Goal: Task Accomplishment & Management: Use online tool/utility

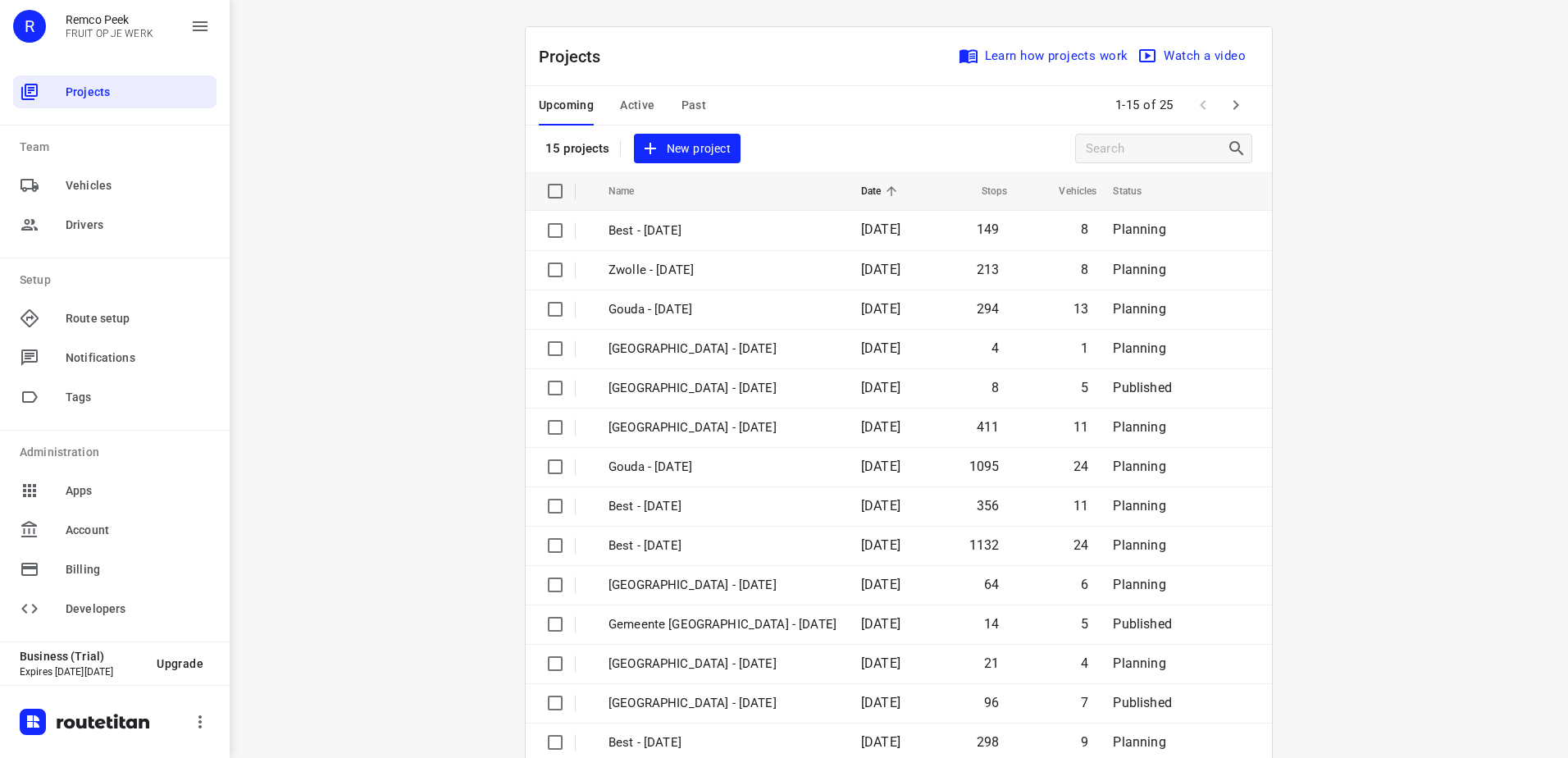
click at [642, 102] on span "Active" at bounding box center [637, 106] width 35 height 21
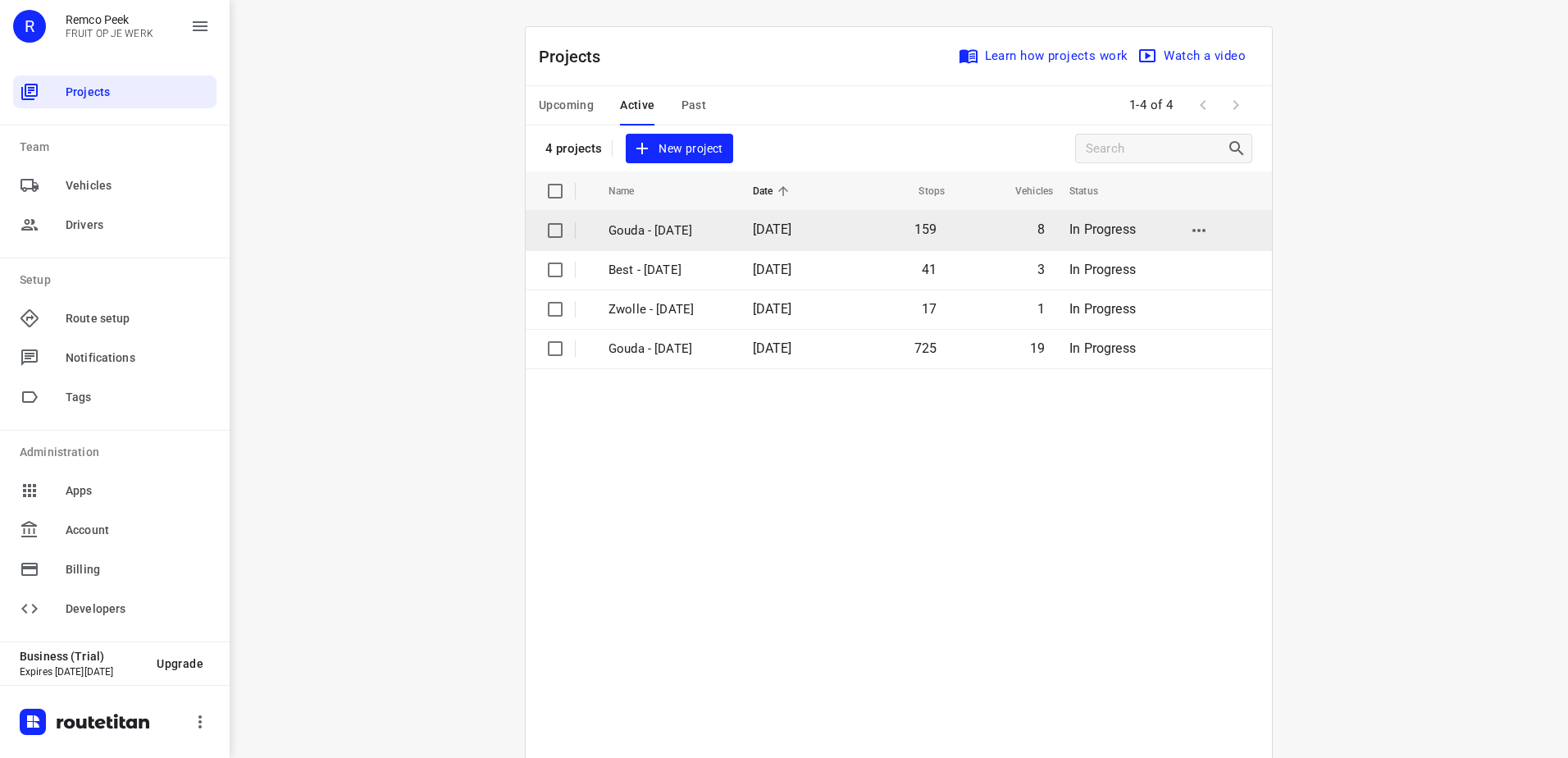
click at [682, 223] on p "Gouda - [DATE]" at bounding box center [668, 230] width 120 height 19
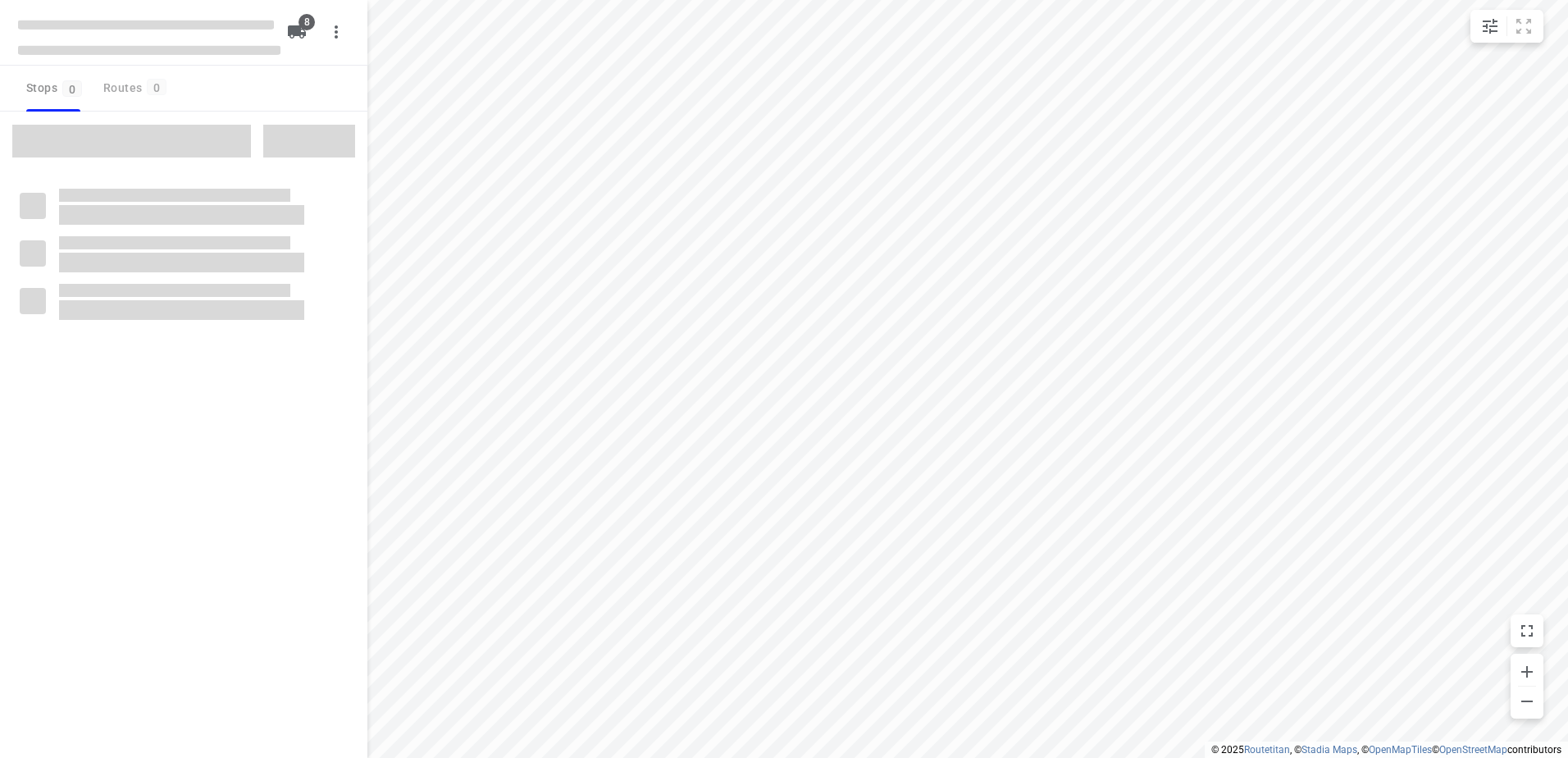
checkbox input "true"
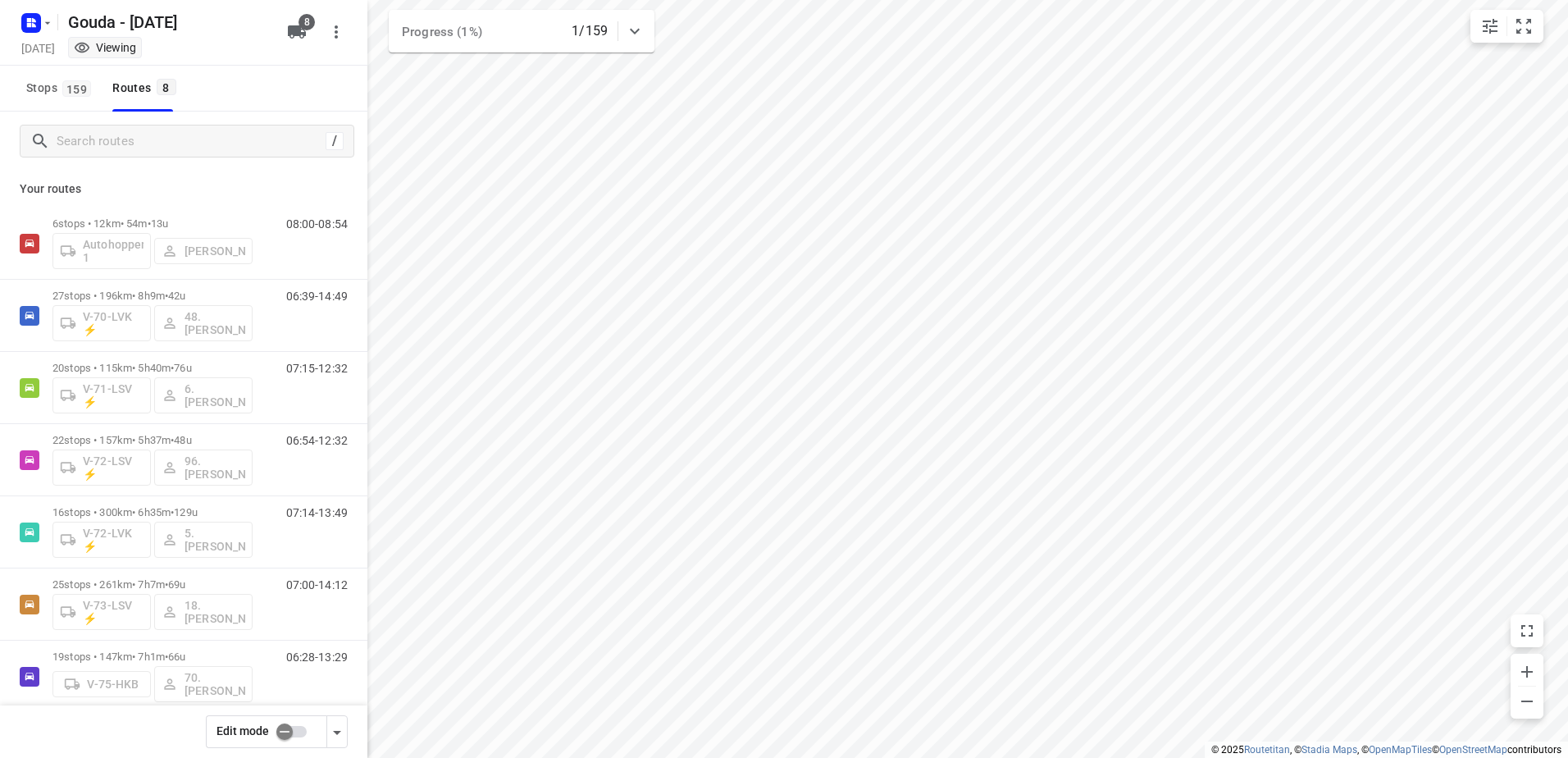
click at [291, 727] on input "checkbox" at bounding box center [285, 731] width 94 height 31
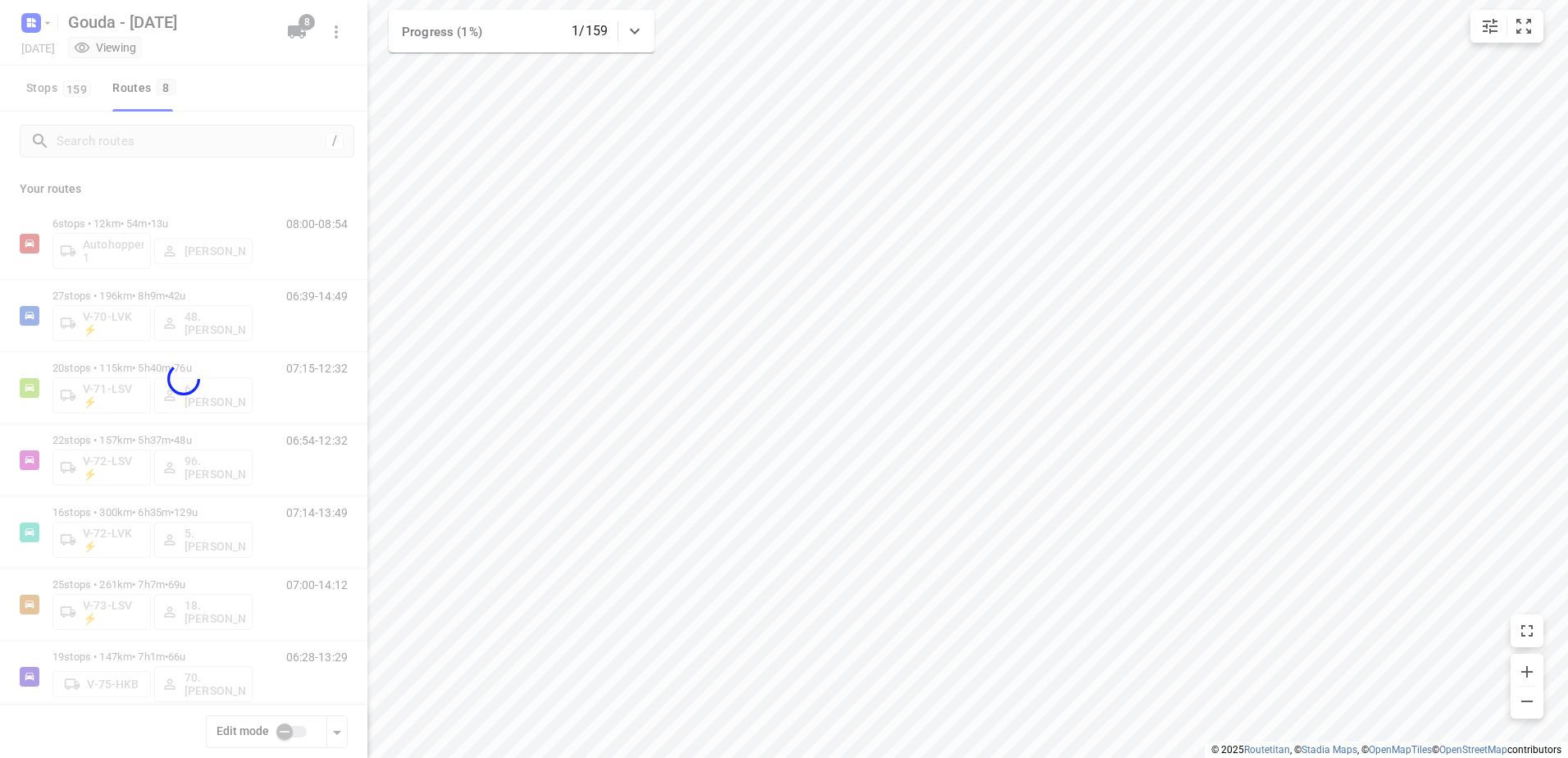
checkbox input "true"
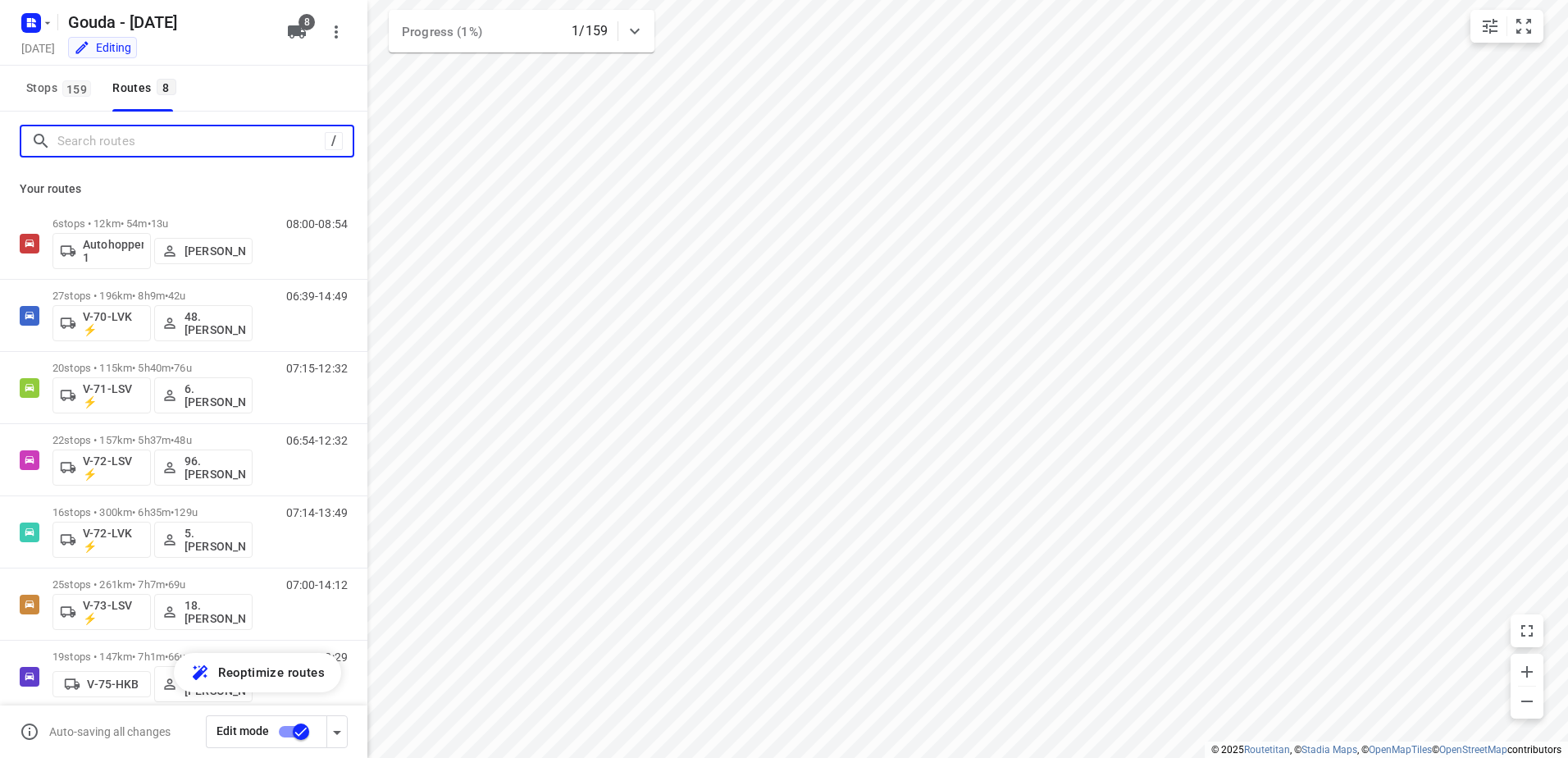
click at [218, 133] on input "Search routes" at bounding box center [190, 141] width 267 height 25
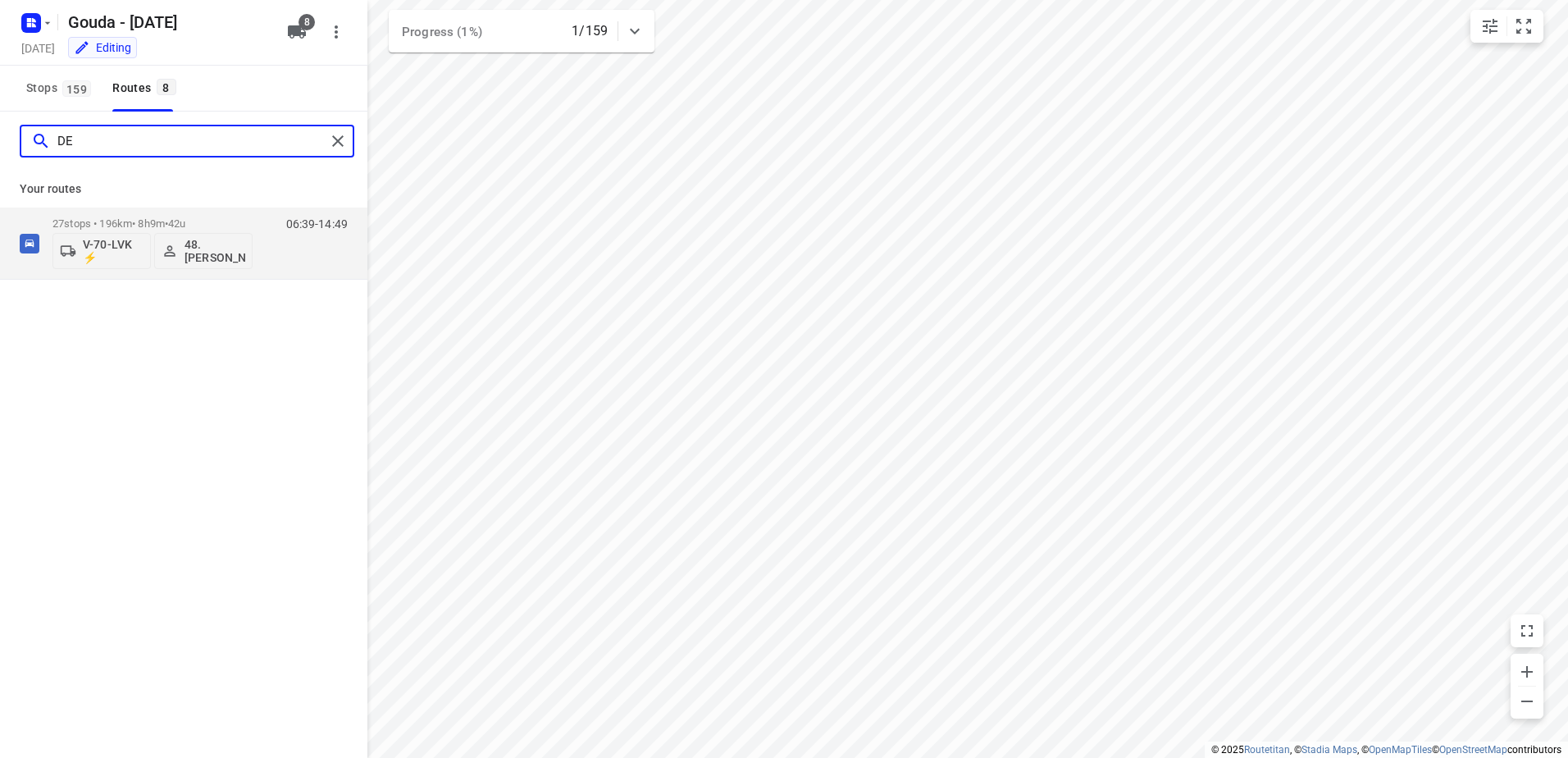
type input "D"
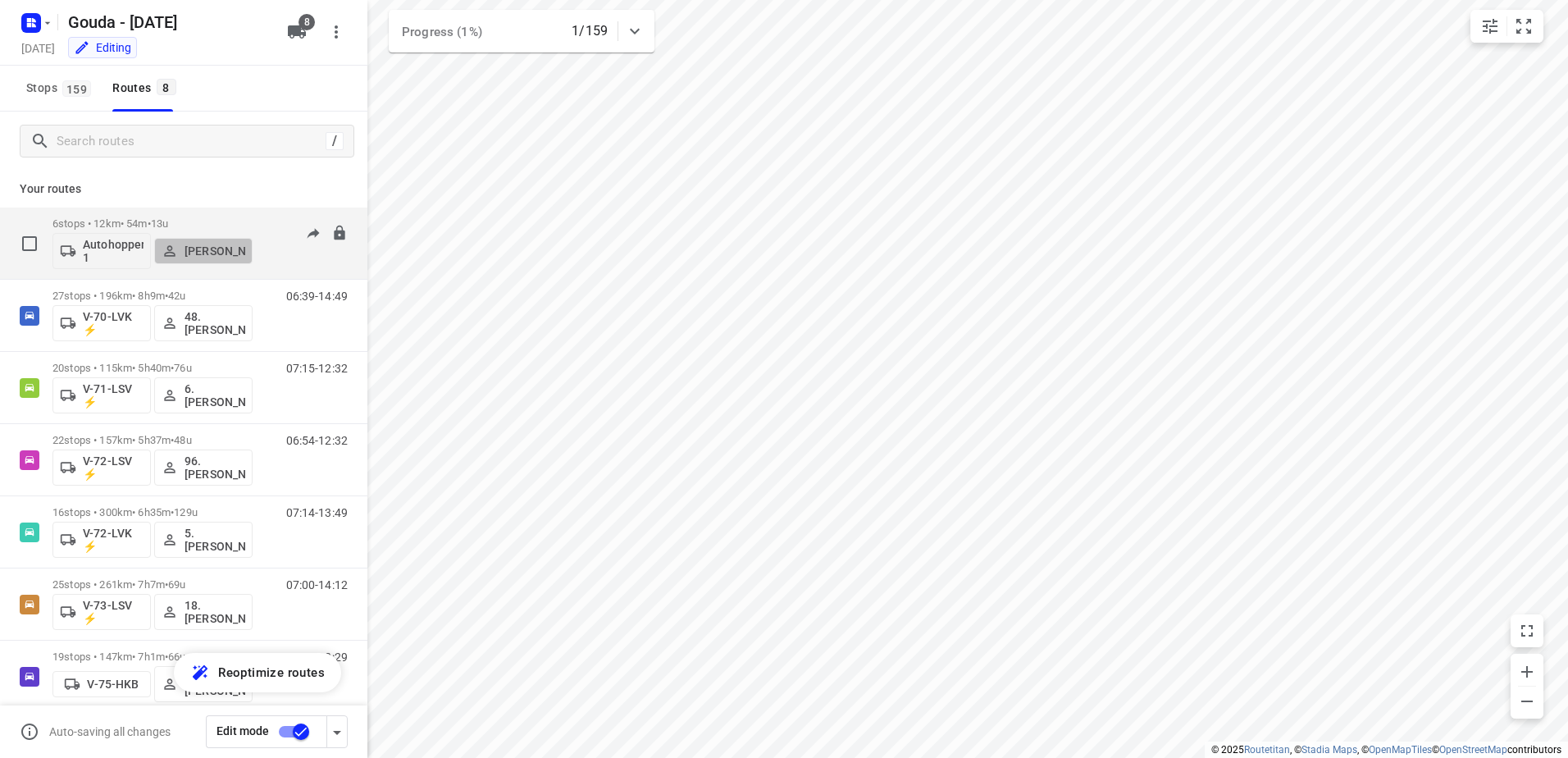
click at [224, 253] on p "[PERSON_NAME]" at bounding box center [215, 251] width 61 height 13
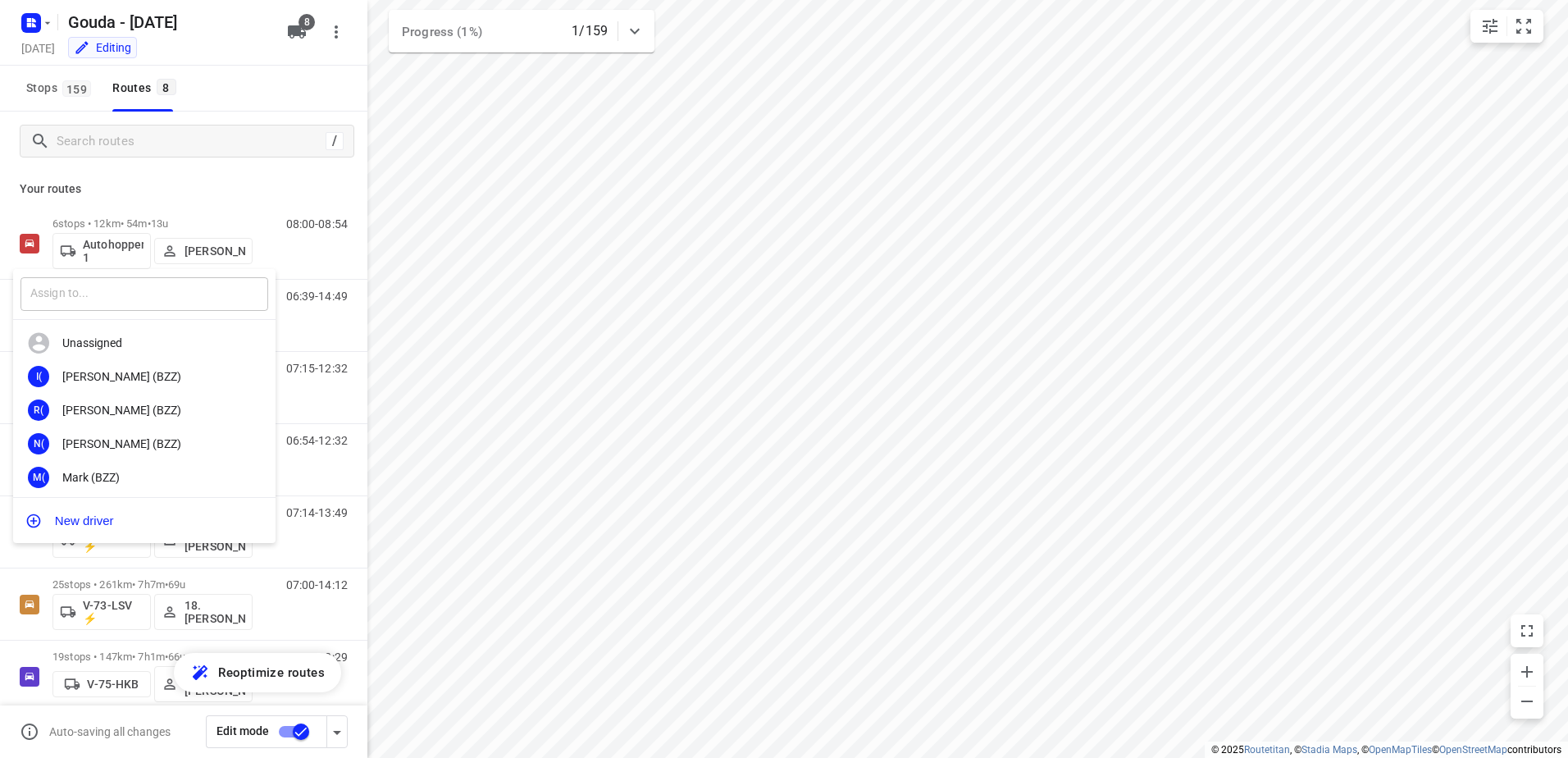
click at [104, 299] on input "text" at bounding box center [144, 294] width 247 height 34
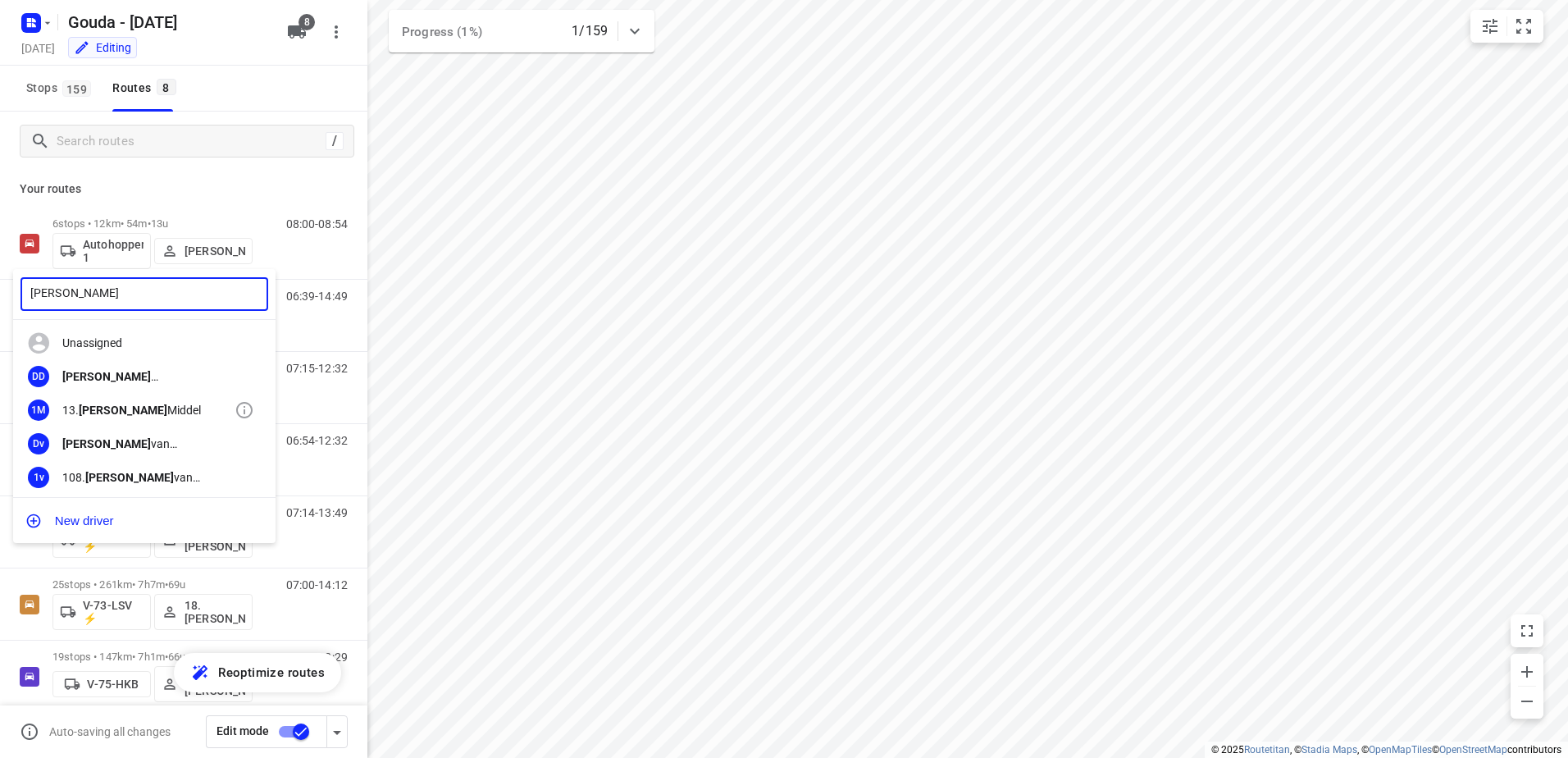
type input "dennis"
click at [96, 407] on b "Dennis" at bounding box center [123, 410] width 89 height 13
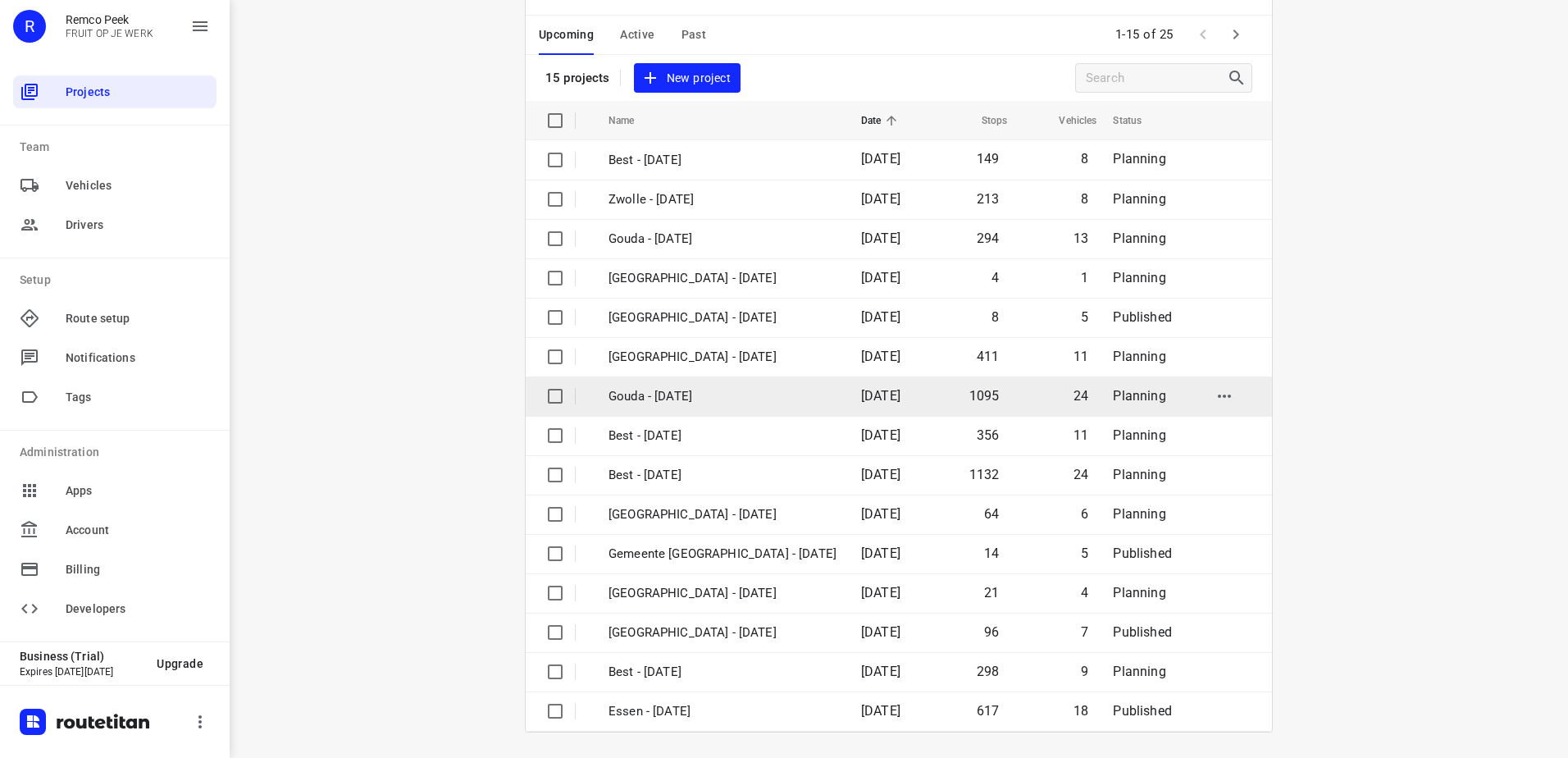
scroll to position [71, 0]
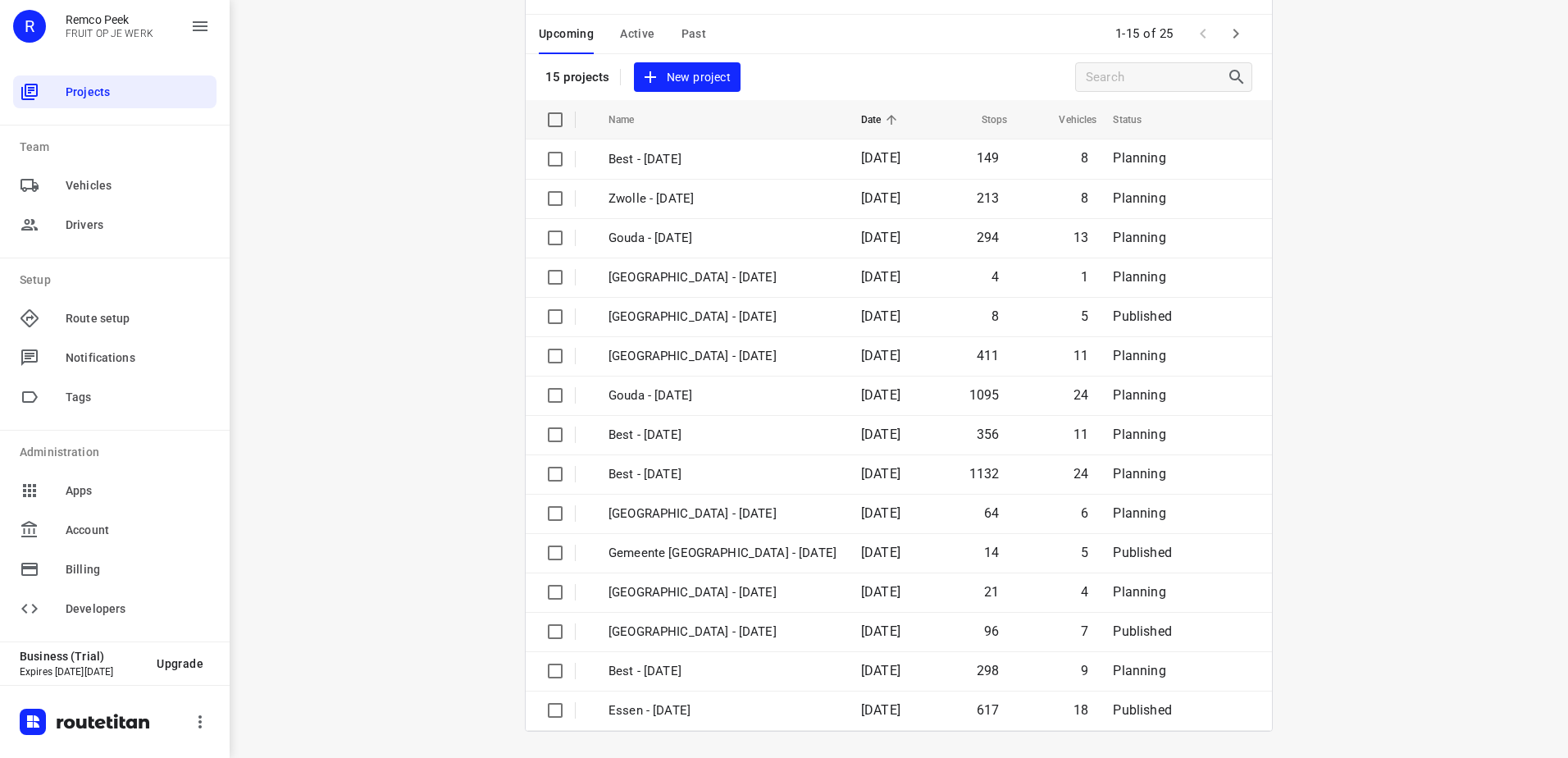
drag, startPoint x: 860, startPoint y: 55, endPoint x: 900, endPoint y: 81, distance: 47.7
click at [860, 55] on div "Projects Learn how projects work Watch a video 15 projects New project" at bounding box center [899, 28] width 746 height 144
click at [1232, 37] on icon "button" at bounding box center [1235, 33] width 20 height 20
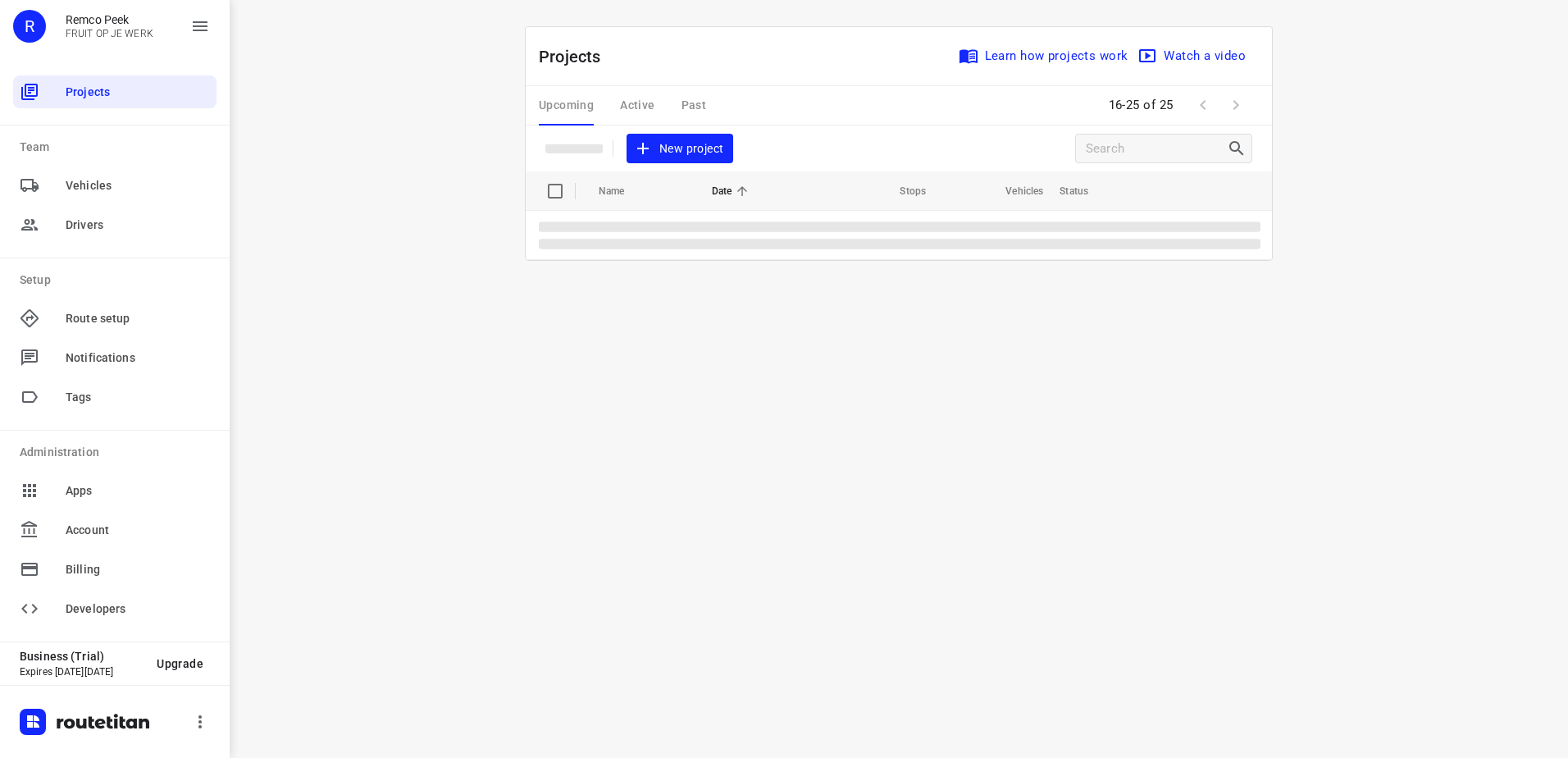
scroll to position [0, 0]
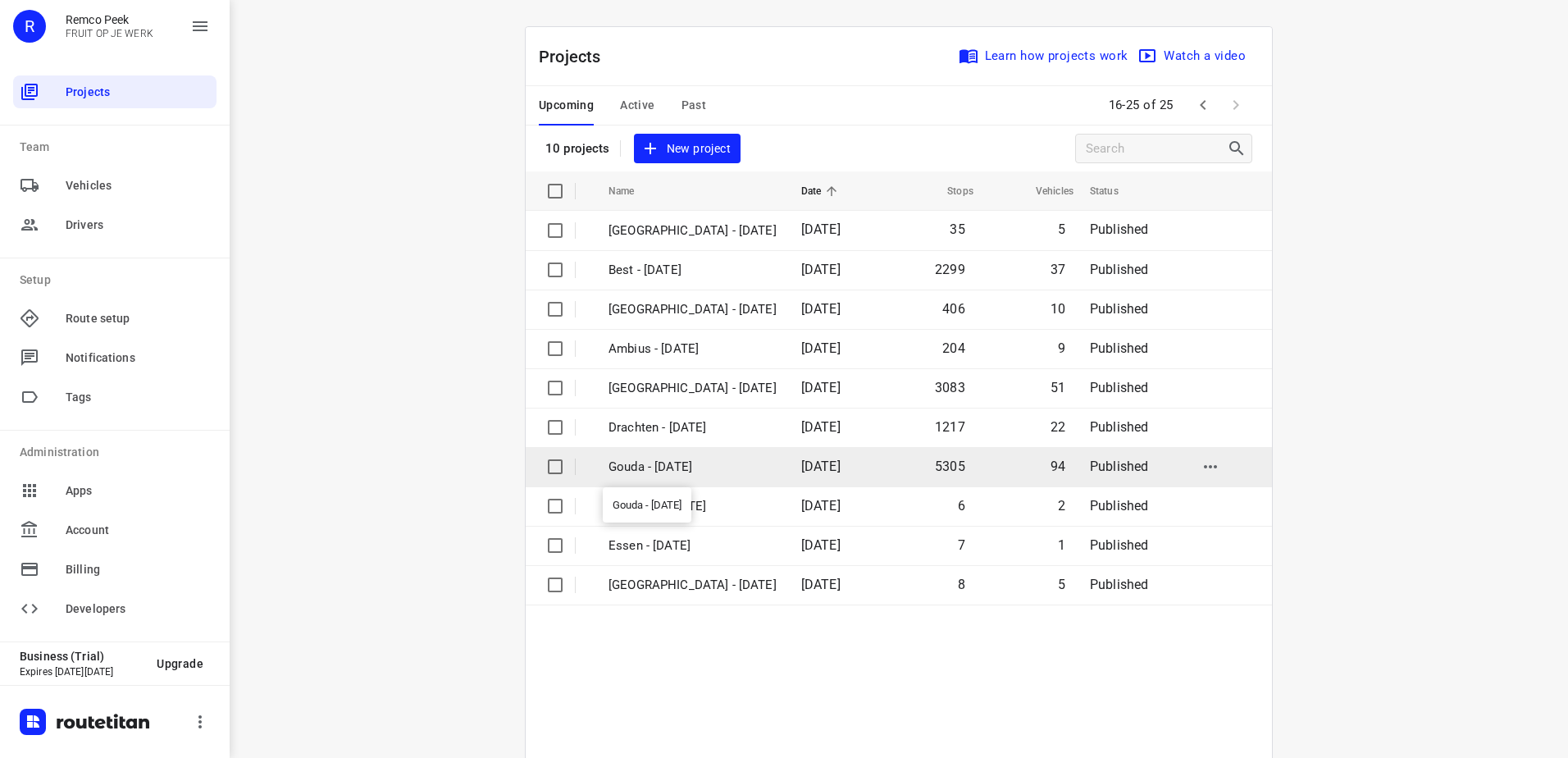
click at [777, 463] on p "Gouda - [DATE]" at bounding box center [692, 467] width 168 height 19
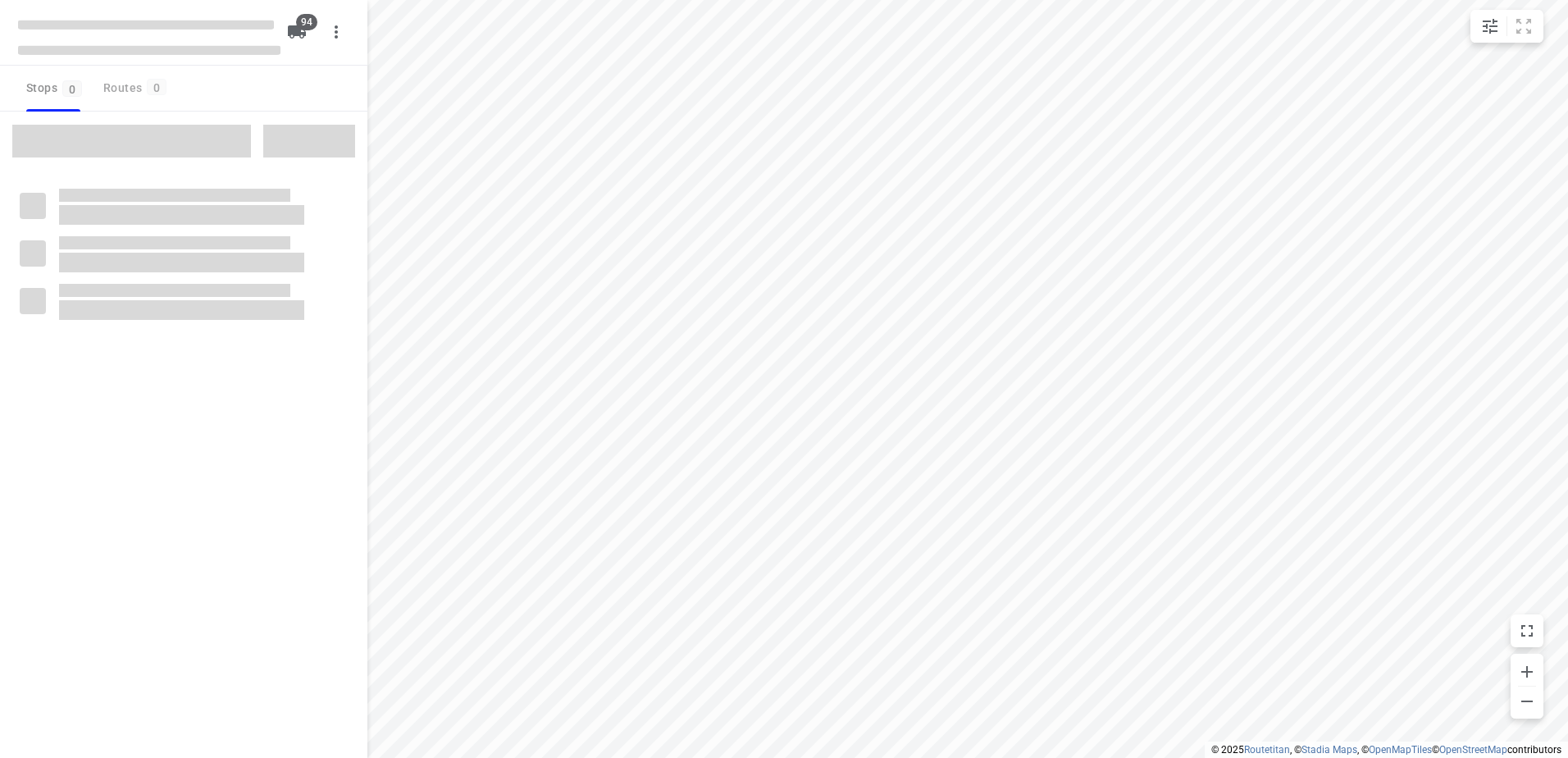
checkbox input "true"
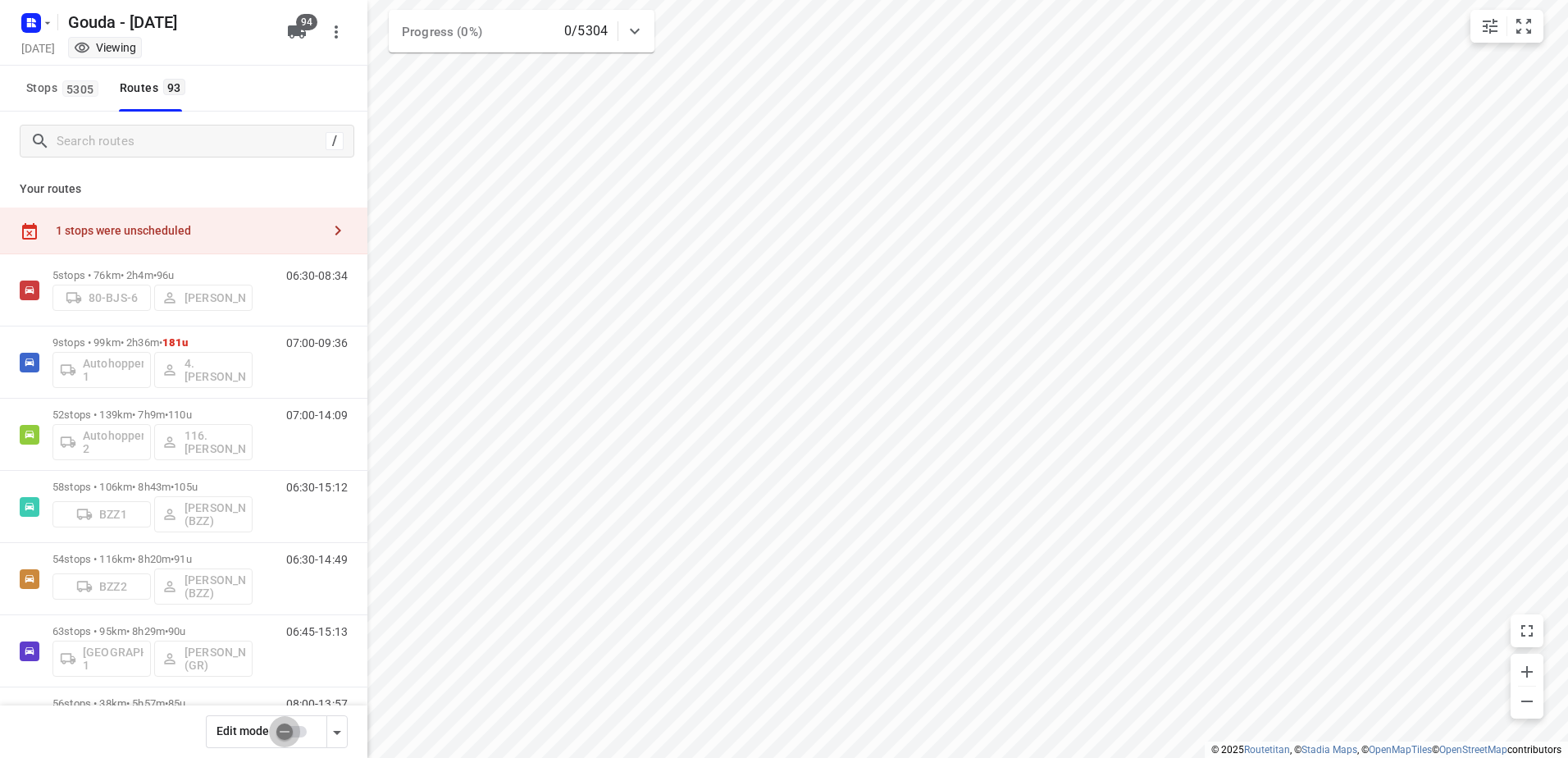
click at [304, 737] on input "checkbox" at bounding box center [285, 731] width 94 height 31
checkbox input "false"
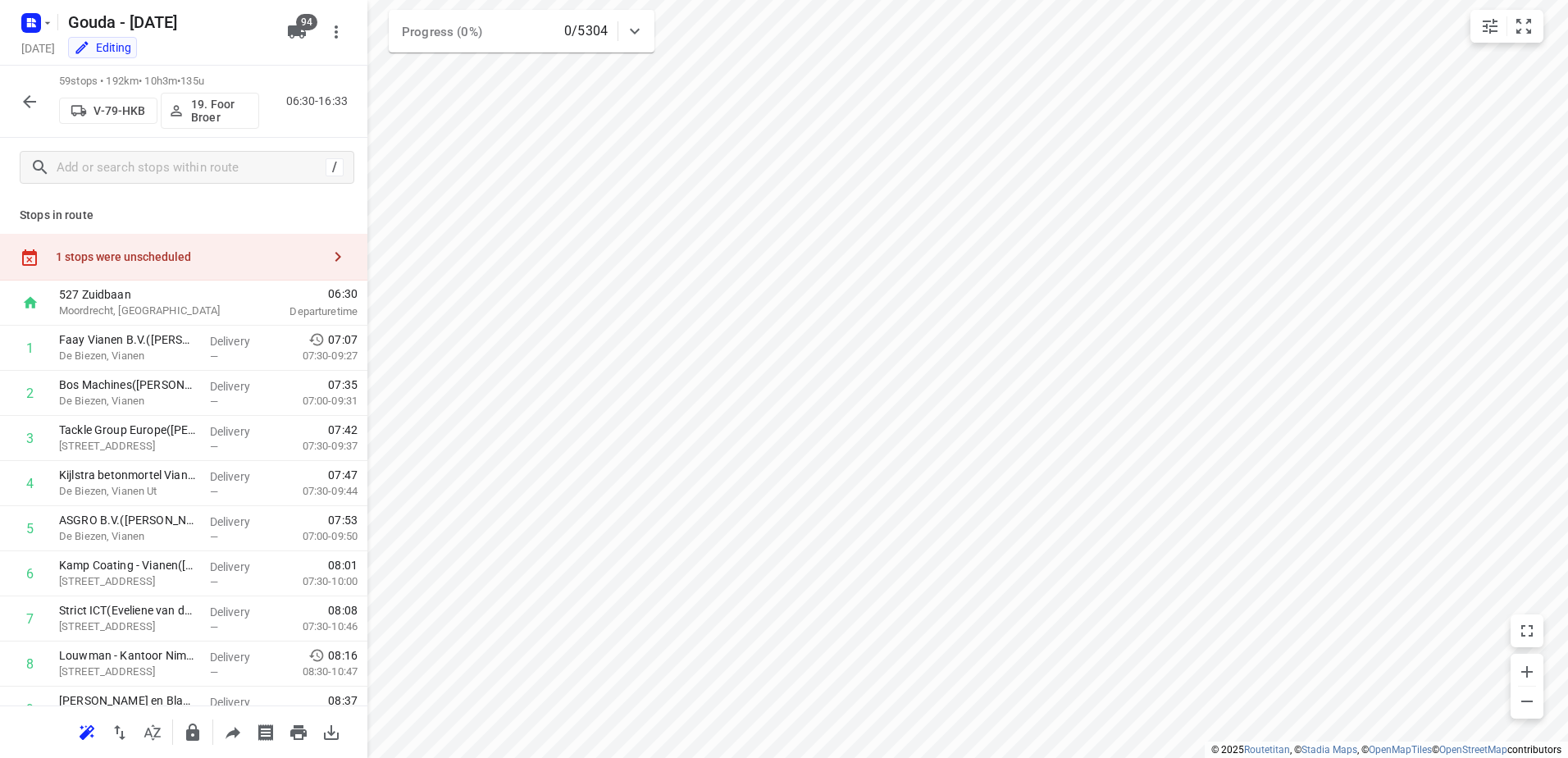
click at [194, 248] on div "1 stops were unscheduled" at bounding box center [184, 257] width 367 height 47
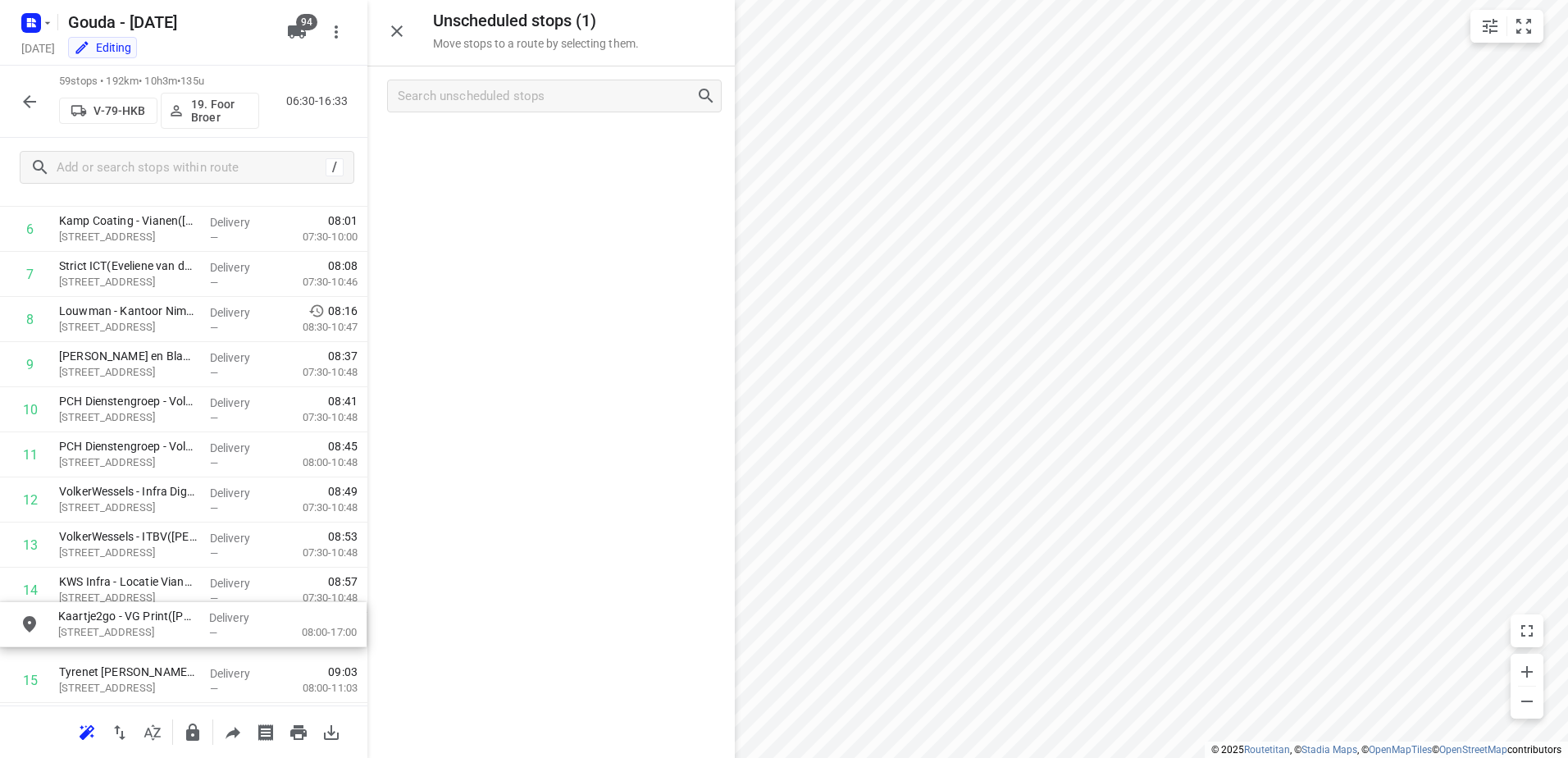
scroll to position [345, 0]
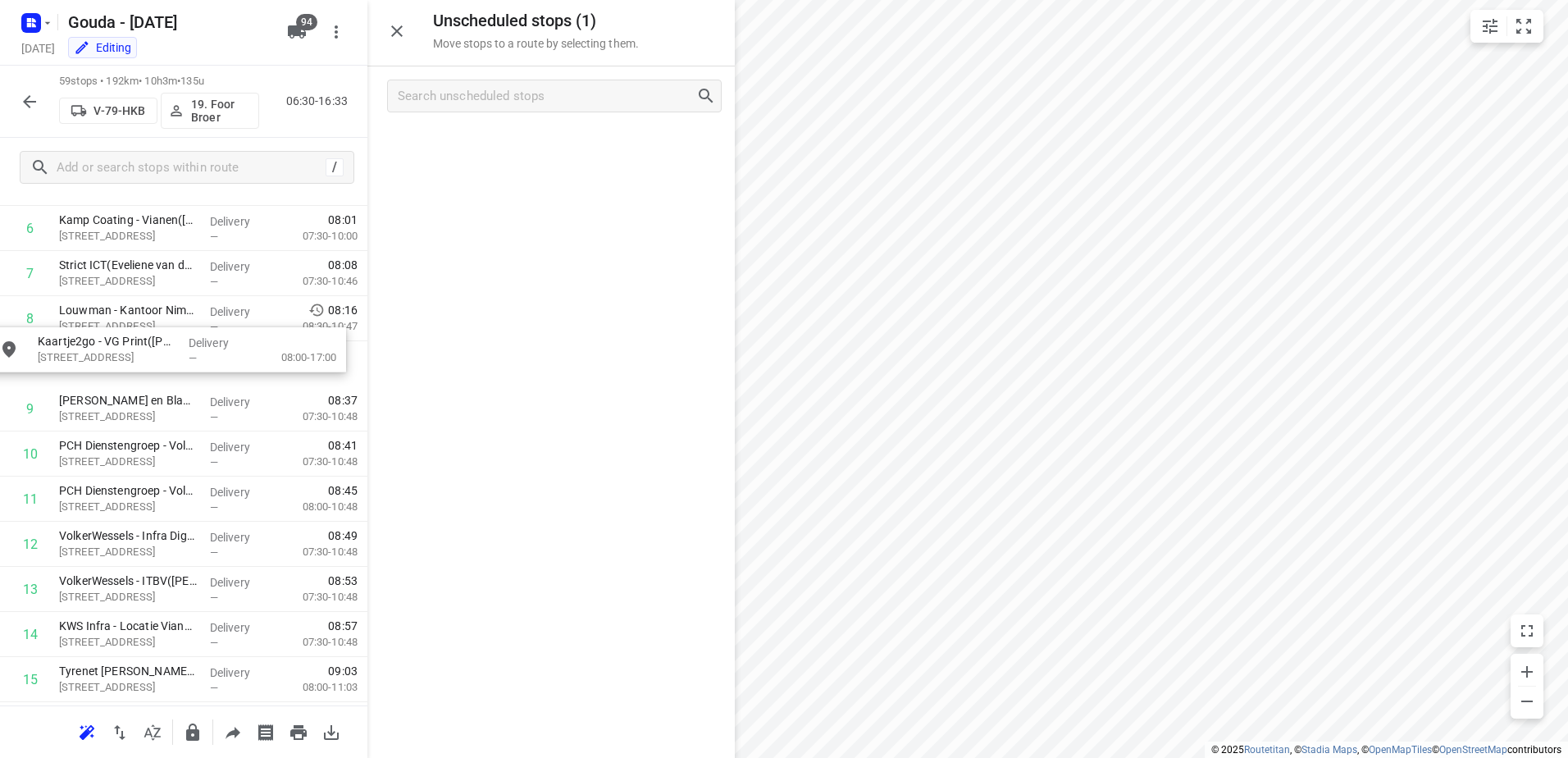
drag, startPoint x: 665, startPoint y: 140, endPoint x: 272, endPoint y: 345, distance: 443.3
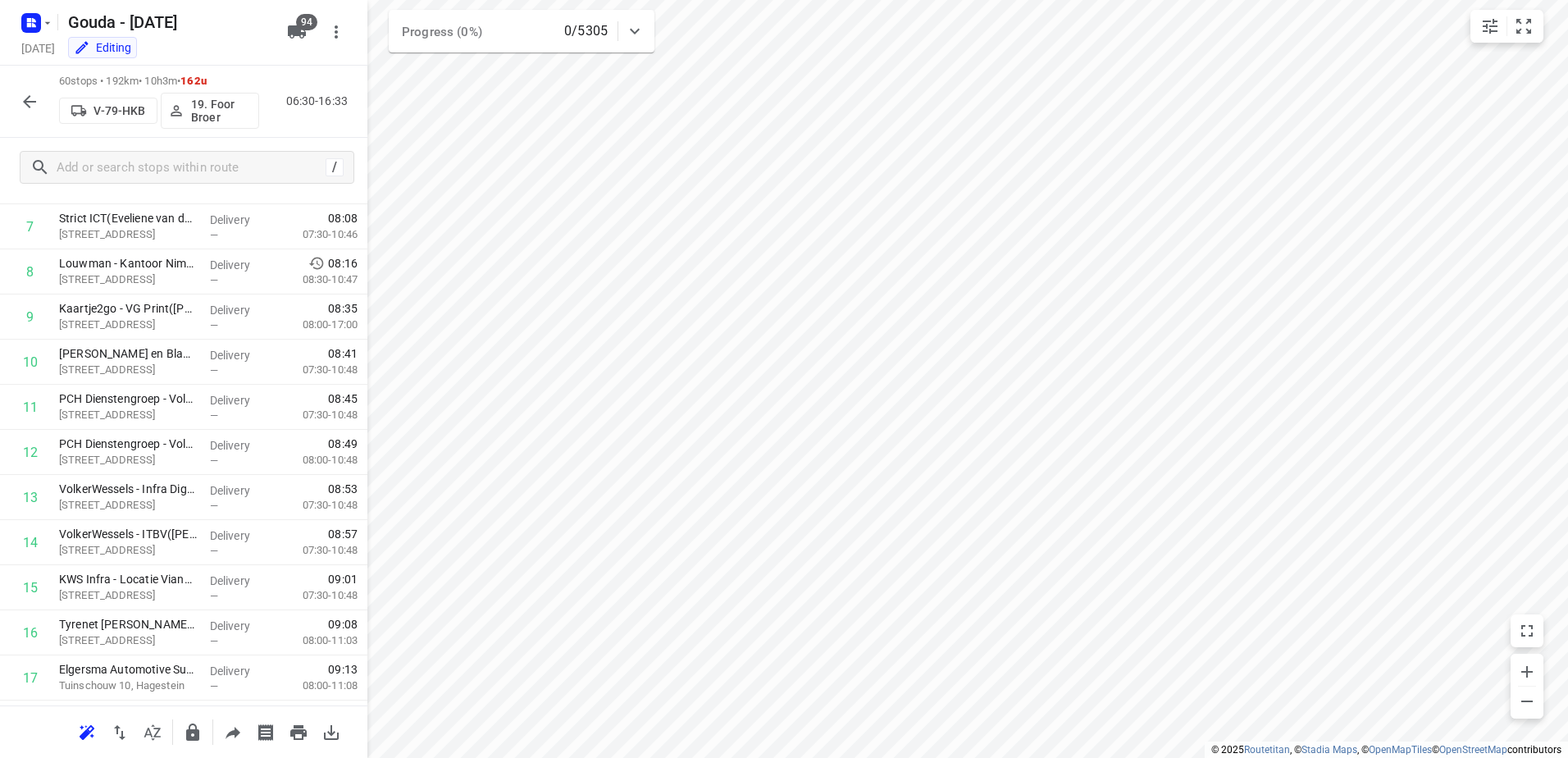
click at [29, 104] on icon "button" at bounding box center [29, 101] width 20 height 20
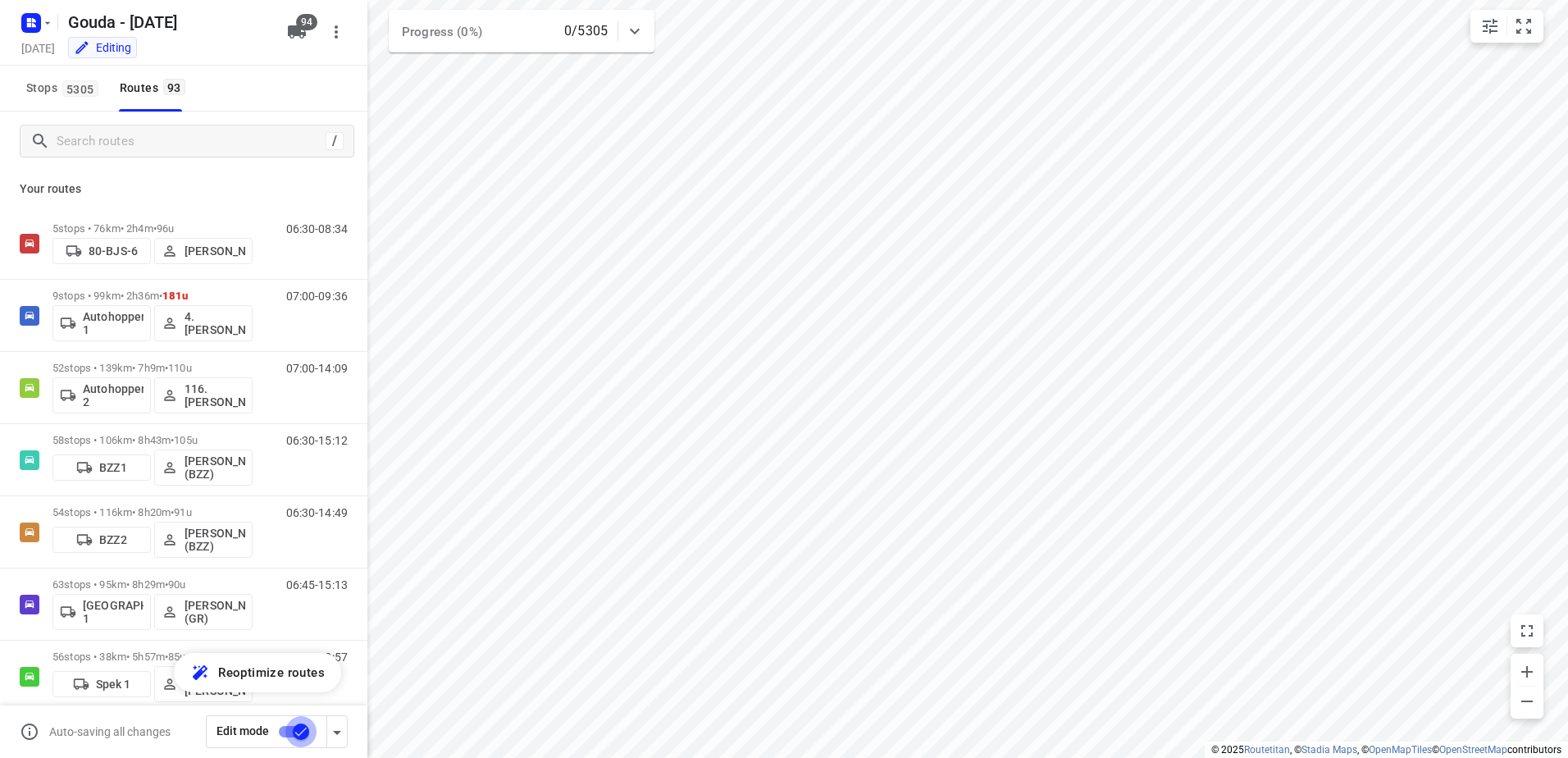
click at [306, 726] on input "checkbox" at bounding box center [301, 731] width 94 height 31
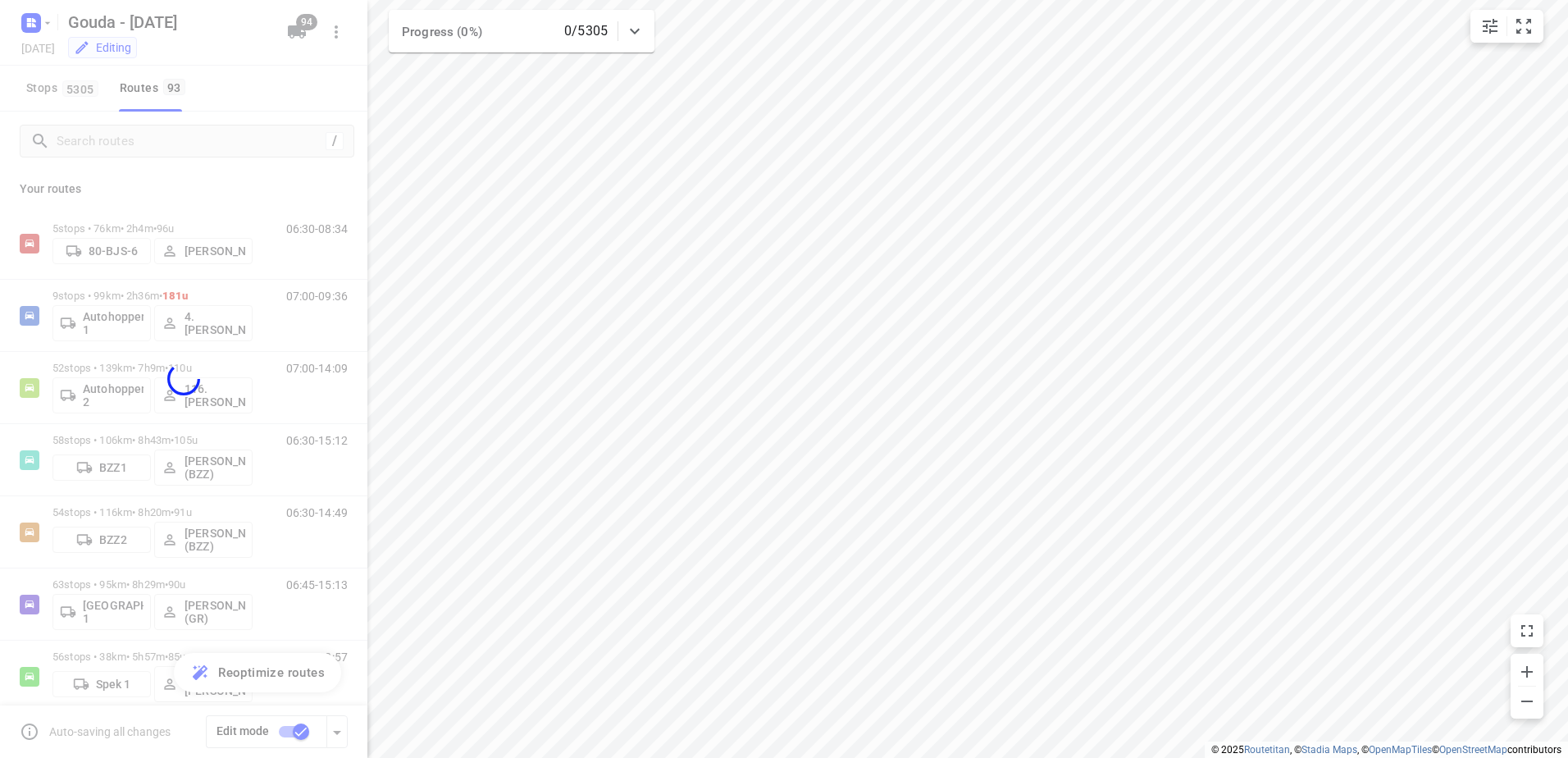
checkbox input "false"
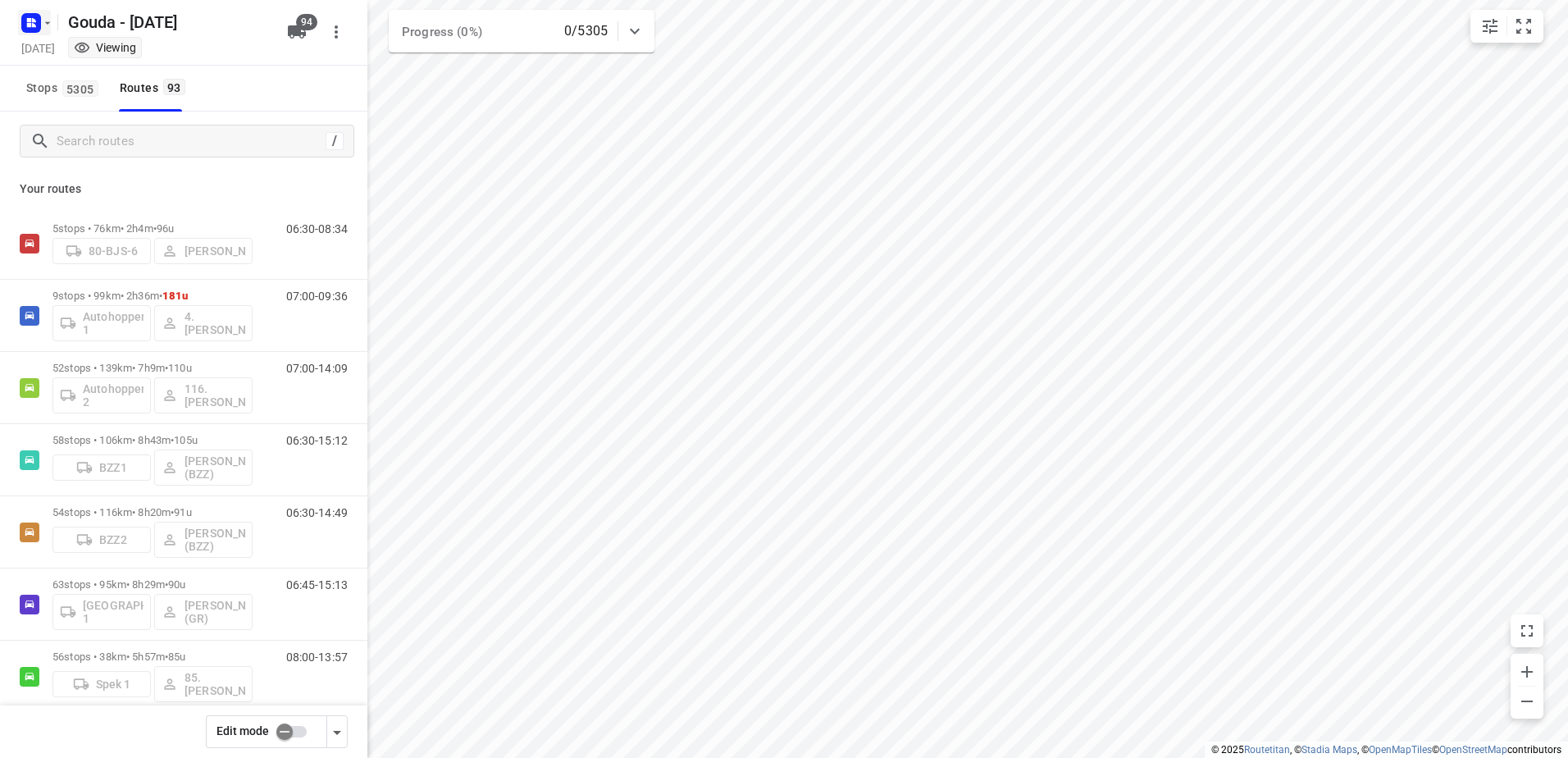
click at [46, 21] on icon "button" at bounding box center [48, 23] width 13 height 13
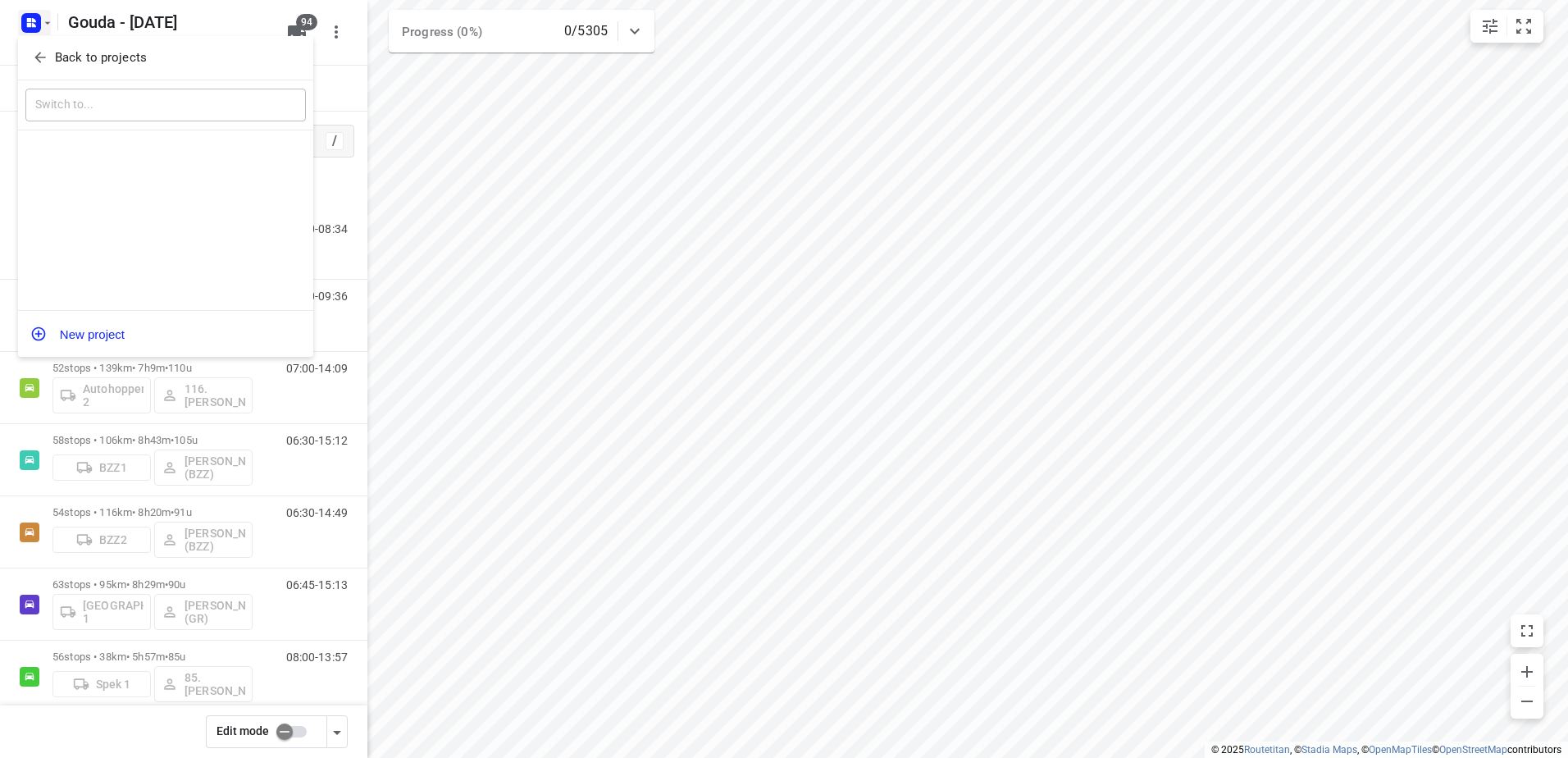
click at [64, 54] on p "Back to projects" at bounding box center [101, 58] width 92 height 19
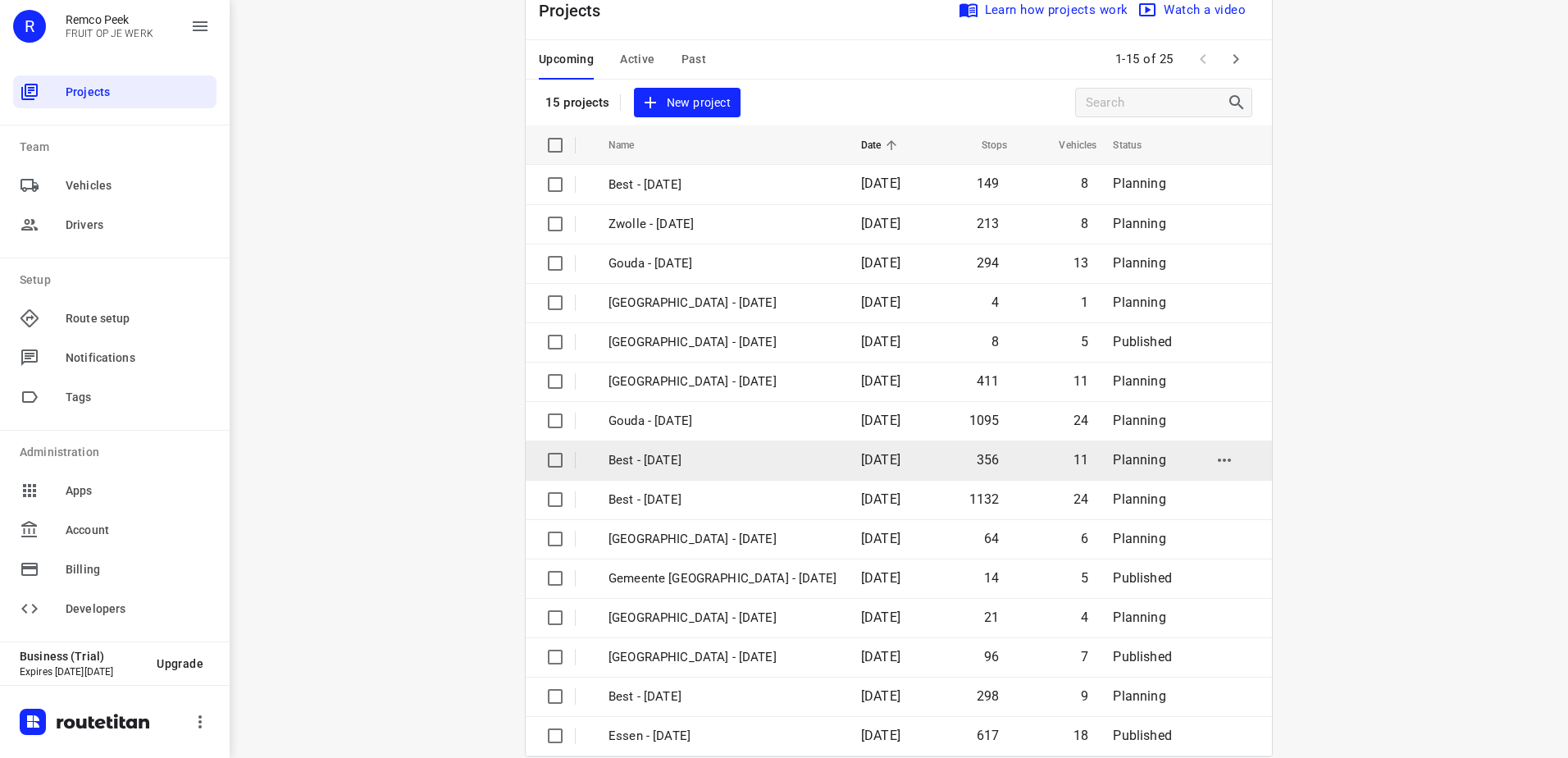
scroll to position [71, 0]
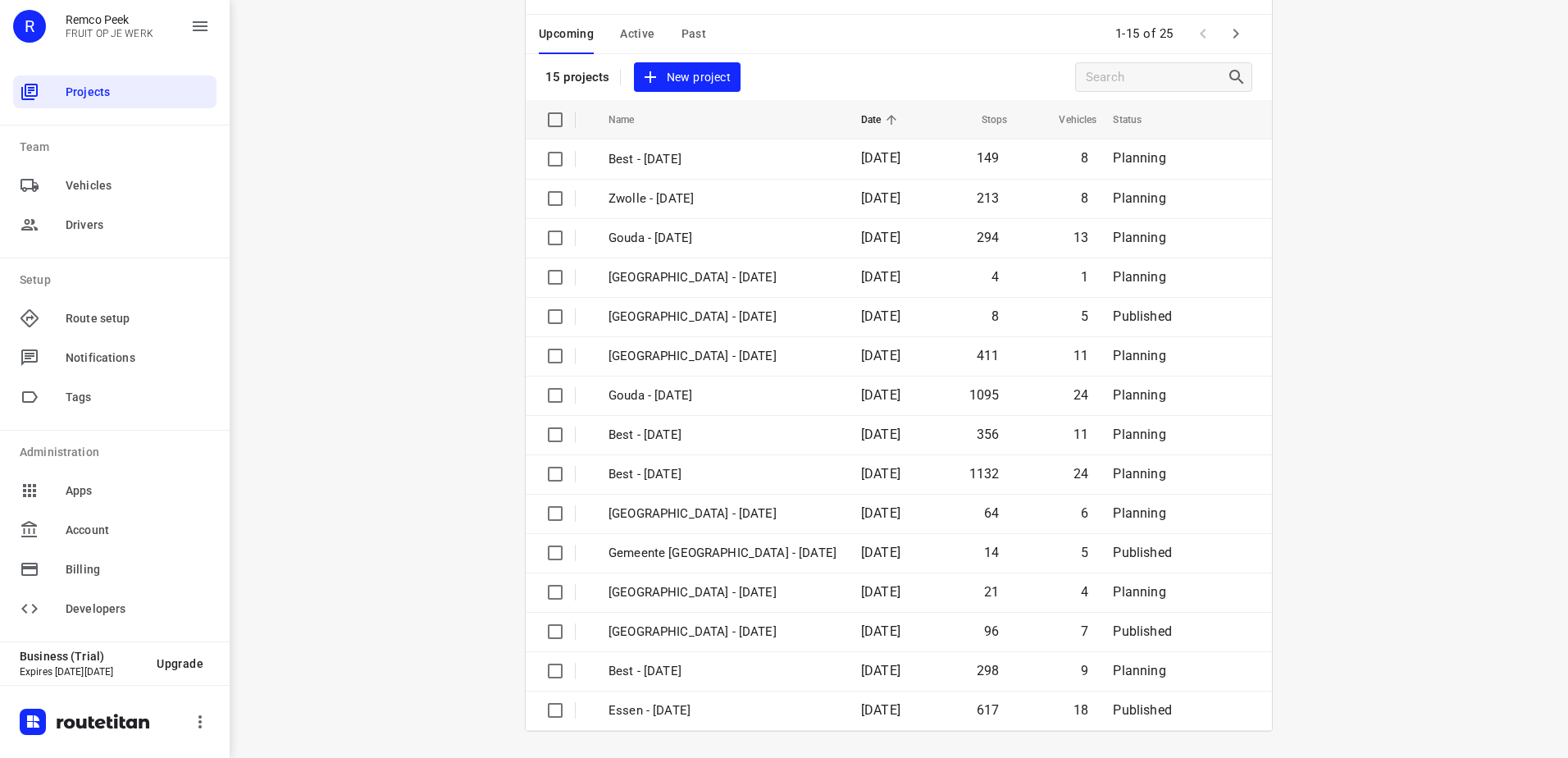
click at [1224, 23] on button "button" at bounding box center [1235, 33] width 33 height 33
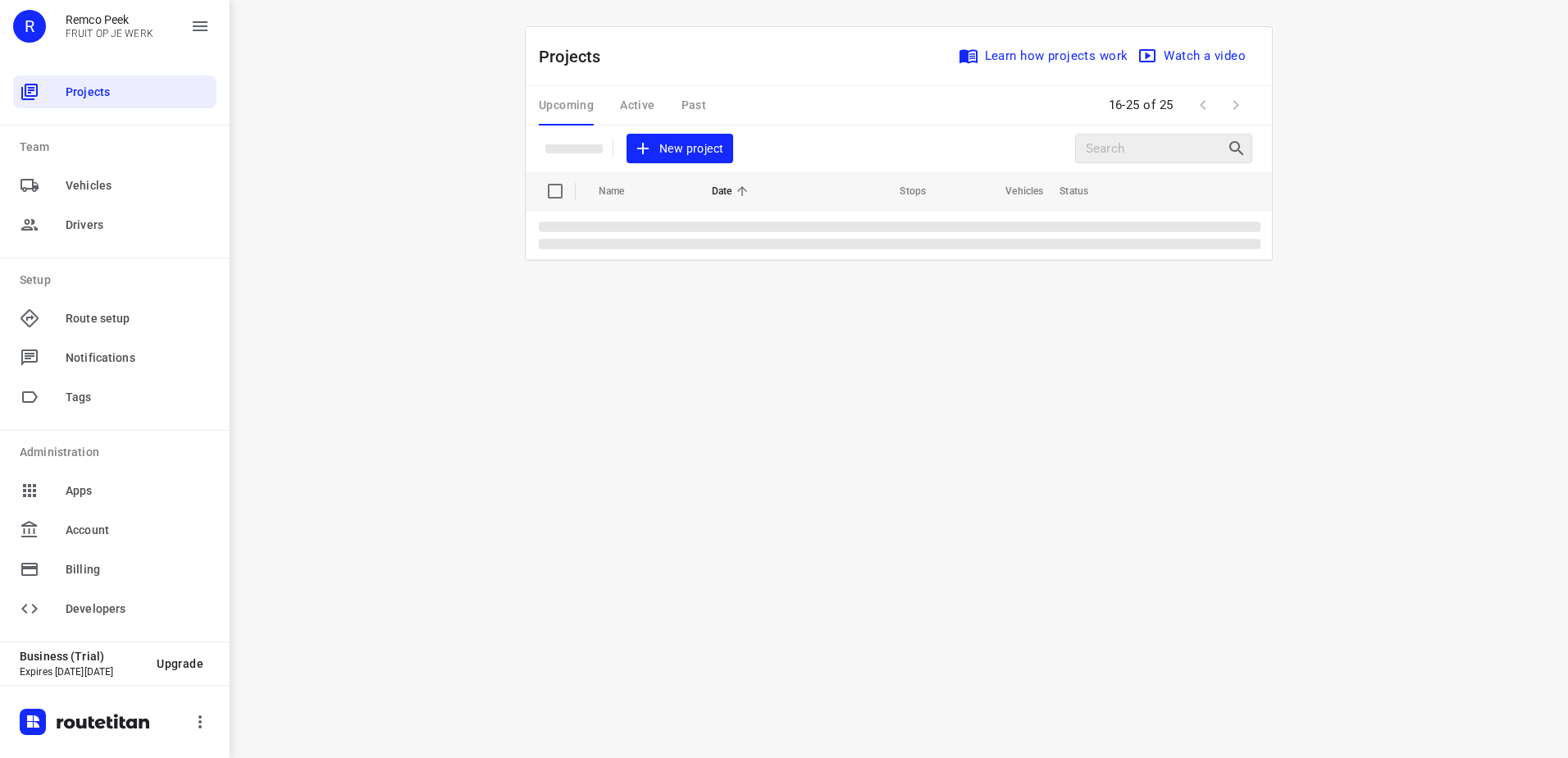
scroll to position [0, 0]
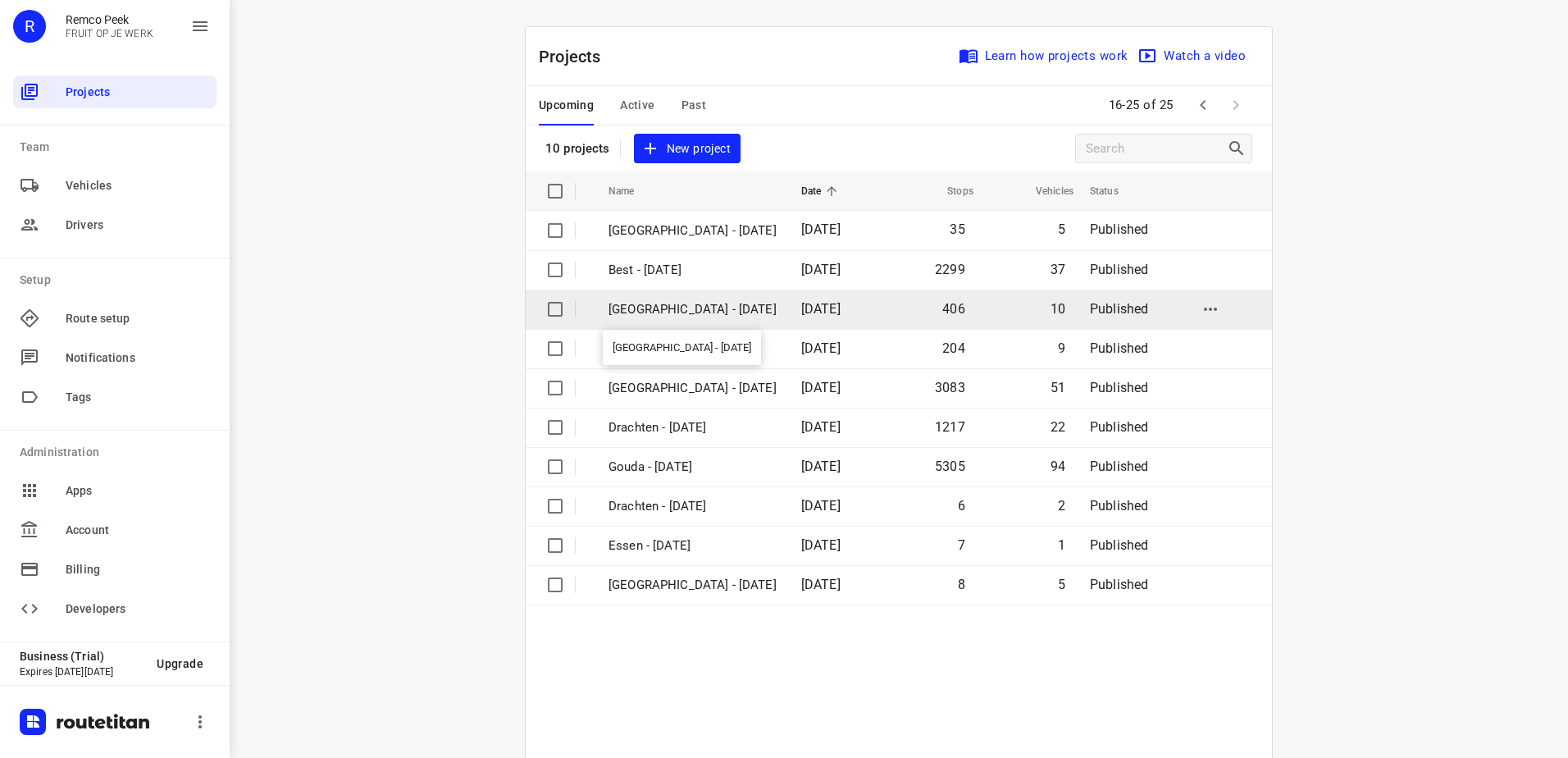
click at [680, 304] on p "[GEOGRAPHIC_DATA] - [DATE]" at bounding box center [692, 309] width 168 height 19
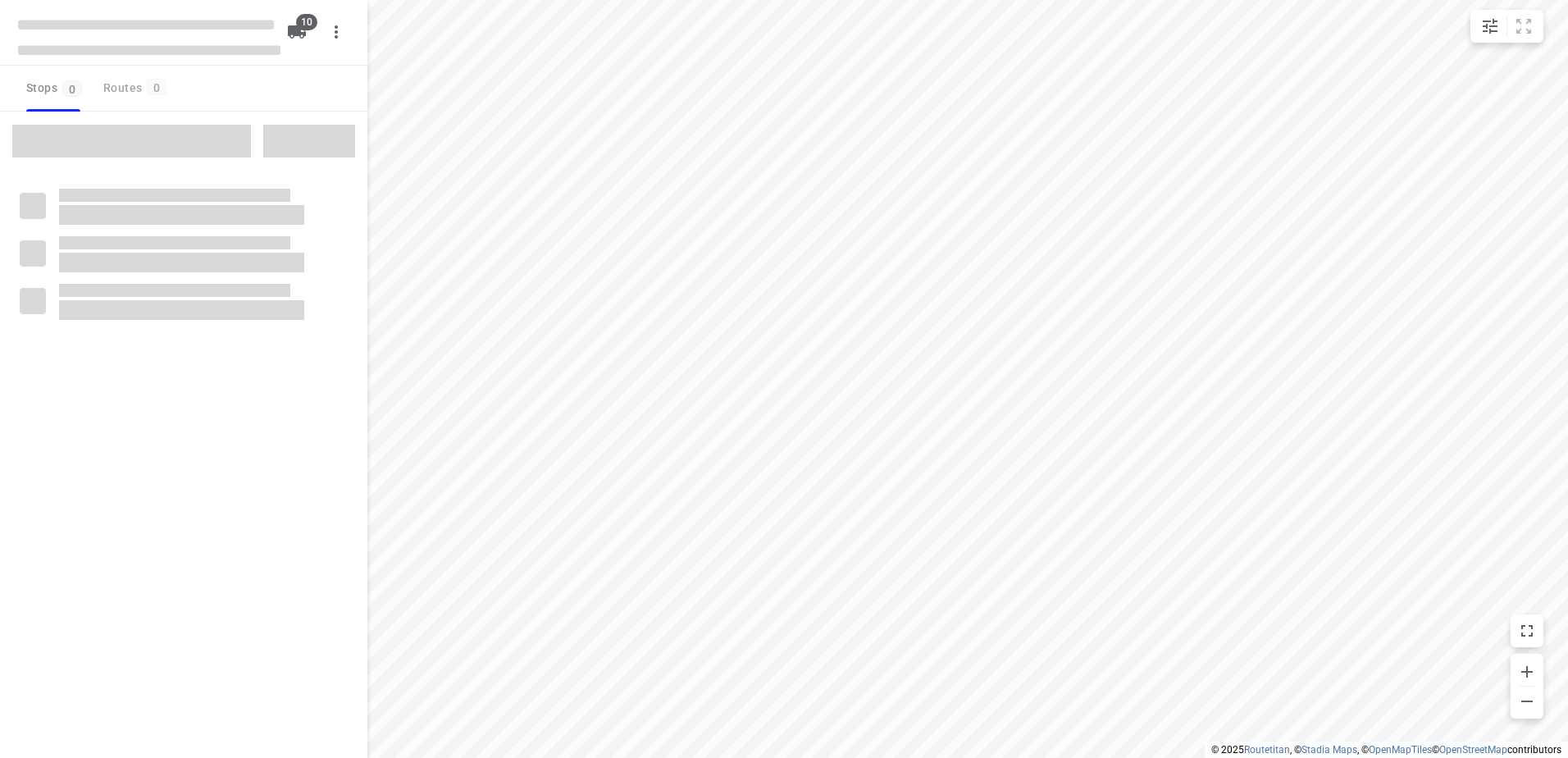
checkbox input "true"
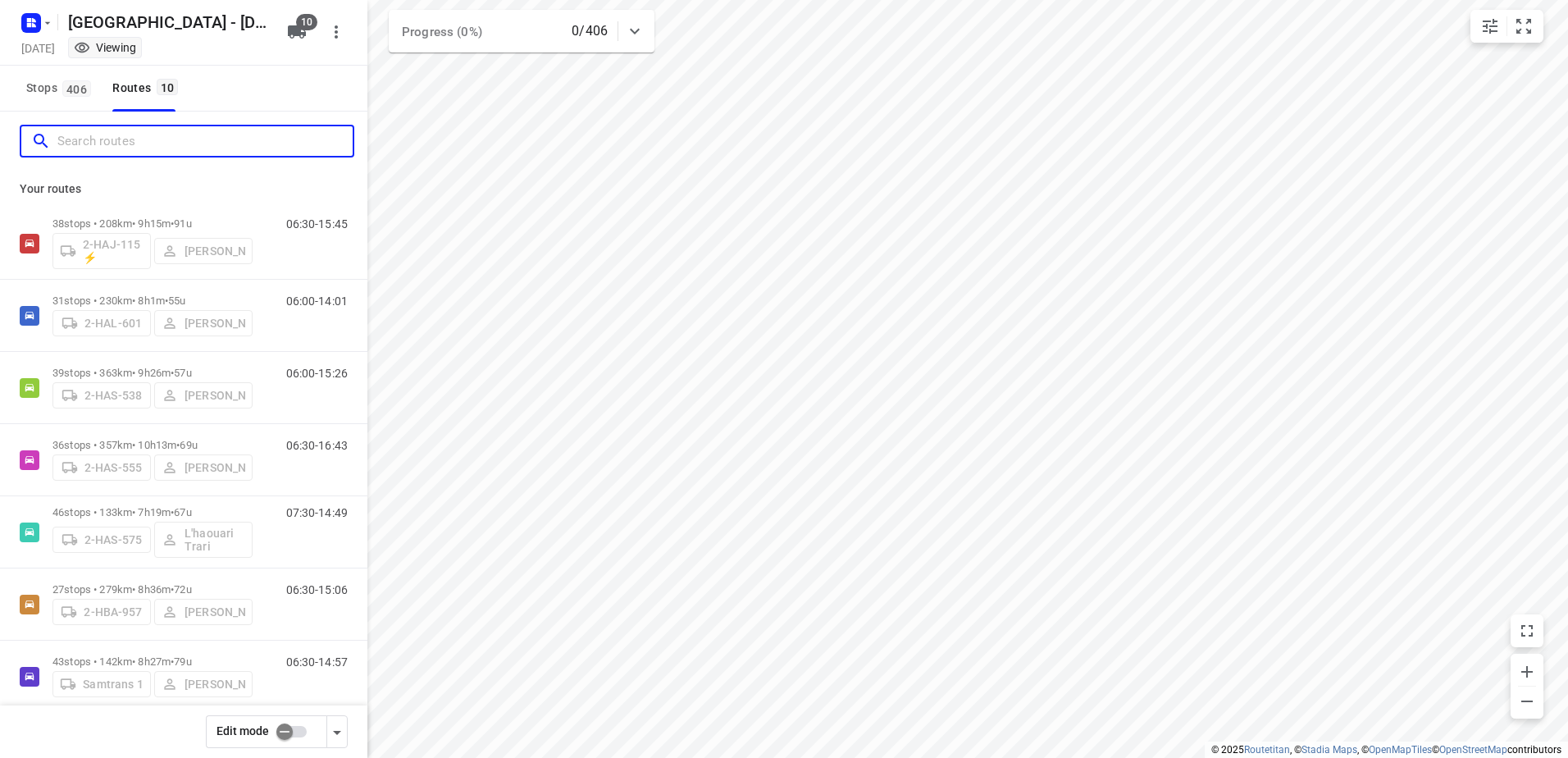
click at [207, 146] on input "Search routes" at bounding box center [204, 141] width 295 height 25
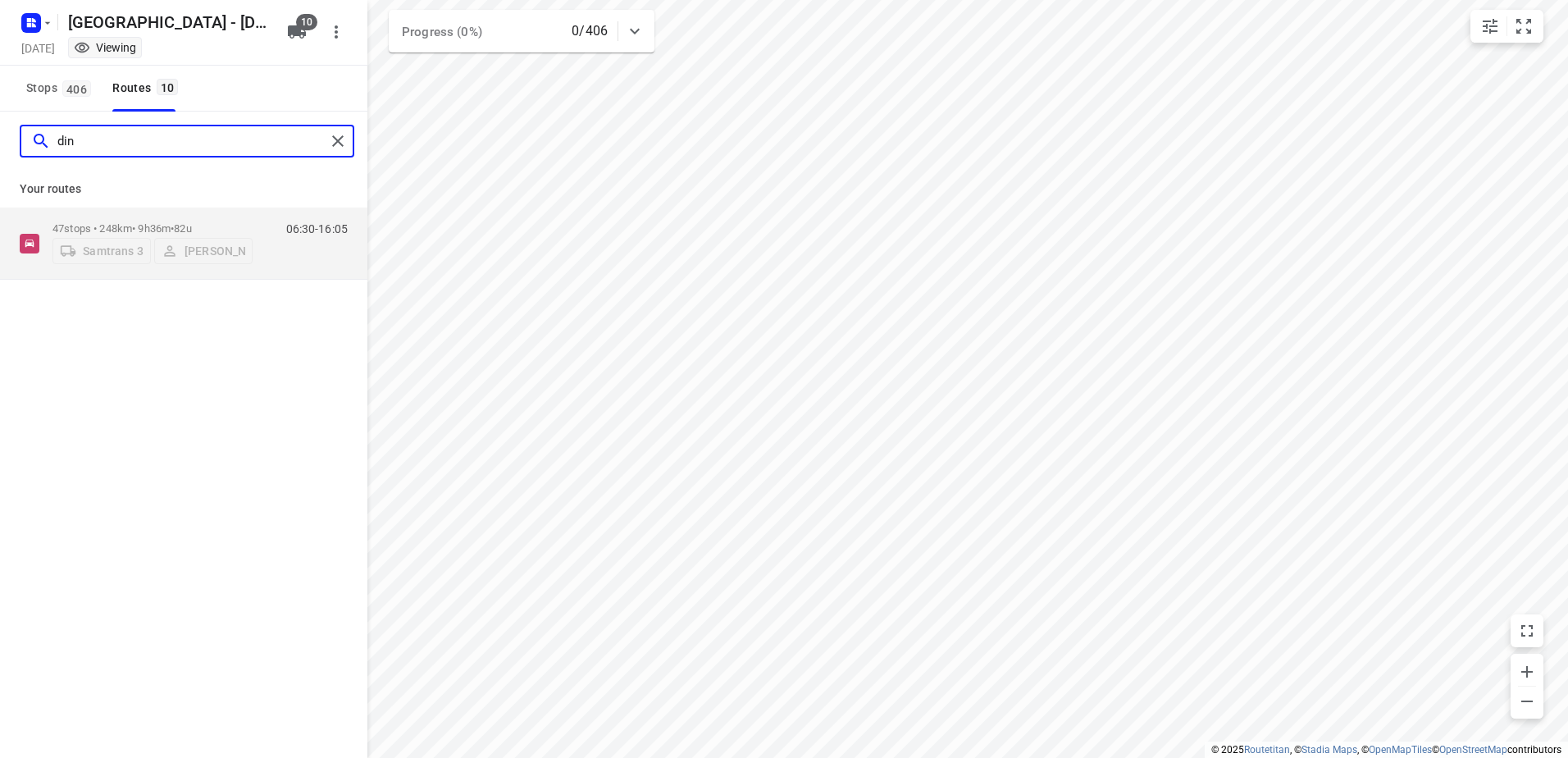
type input "din"
click at [130, 135] on input "din" at bounding box center [191, 141] width 268 height 25
drag, startPoint x: 134, startPoint y: 139, endPoint x: -164, endPoint y: 139, distance: 298.0
click at [0, 139] on html "i © 2025 Routetitan , © Stadia Maps , © OpenMapTiles © OpenStreetMap contributo…" at bounding box center [784, 379] width 1568 height 758
click at [172, 149] on input "samu" at bounding box center [191, 141] width 268 height 25
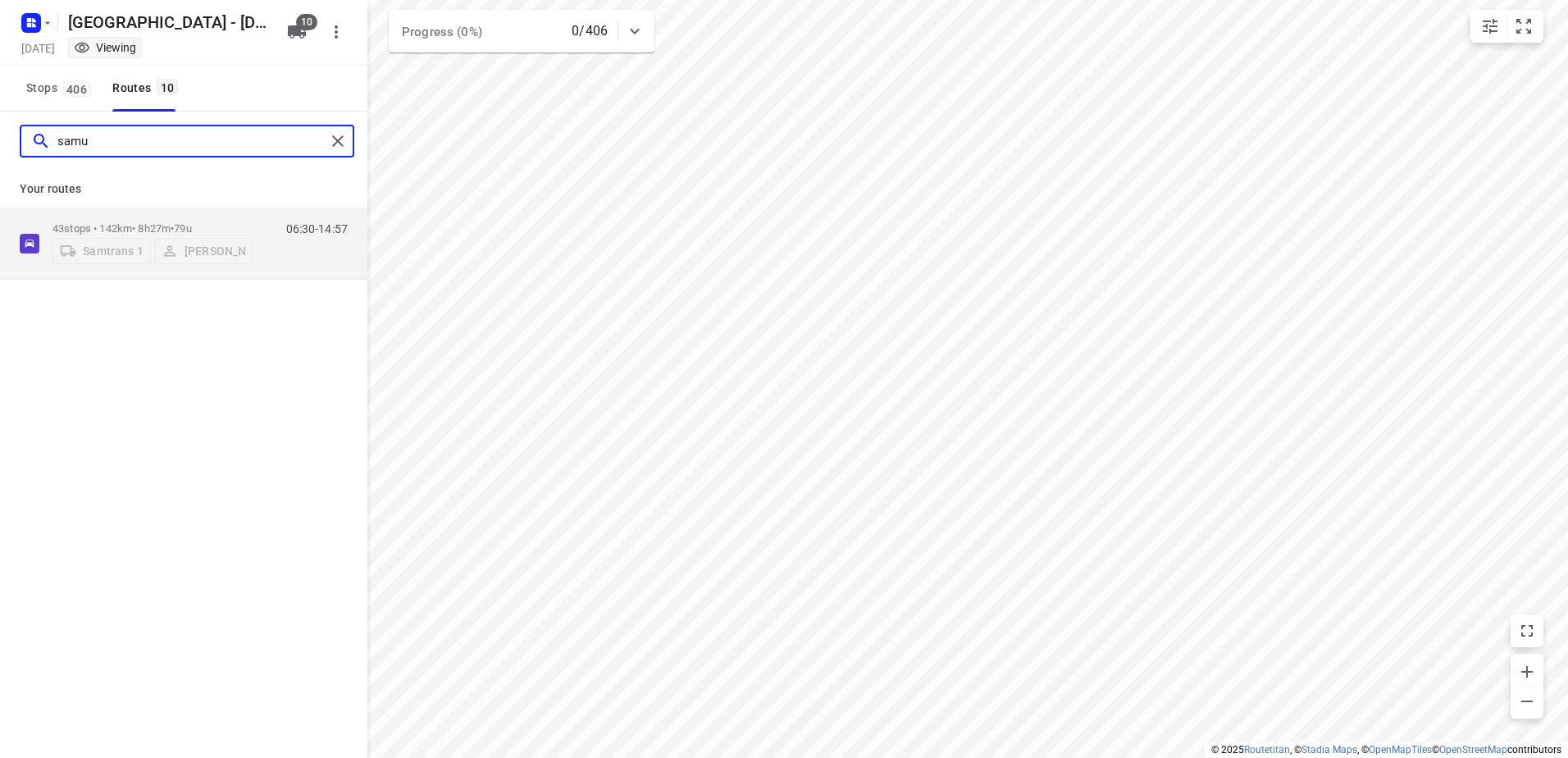
drag, startPoint x: 180, startPoint y: 146, endPoint x: 37, endPoint y: 141, distance: 143.1
click at [37, 141] on div "samu" at bounding box center [178, 141] width 294 height 25
type input "w"
